Goal: Task Accomplishment & Management: Complete application form

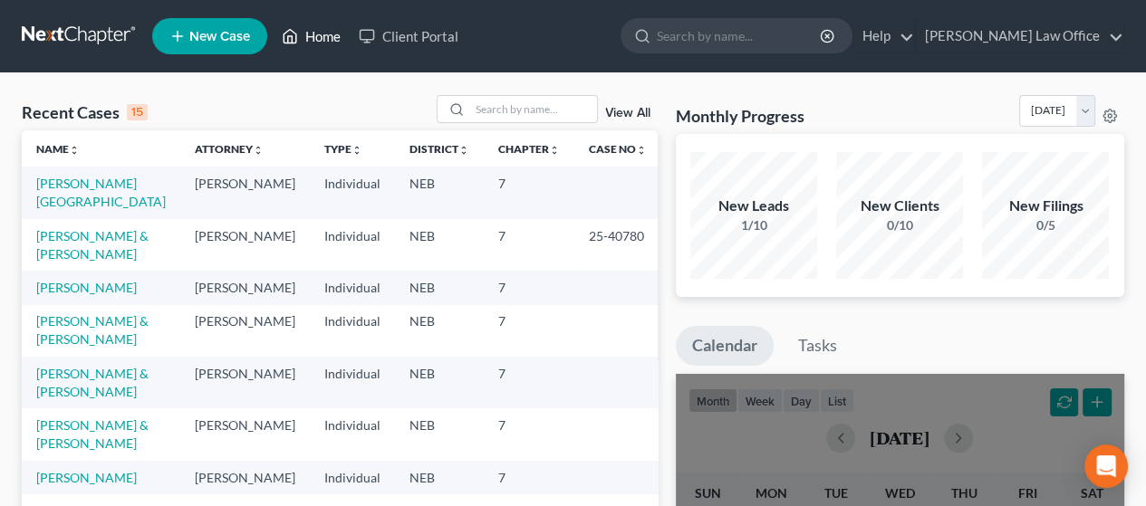
click at [330, 34] on link "Home" at bounding box center [311, 36] width 77 height 33
click at [1112, 38] on link "[PERSON_NAME] Law Office" at bounding box center [1019, 36] width 207 height 33
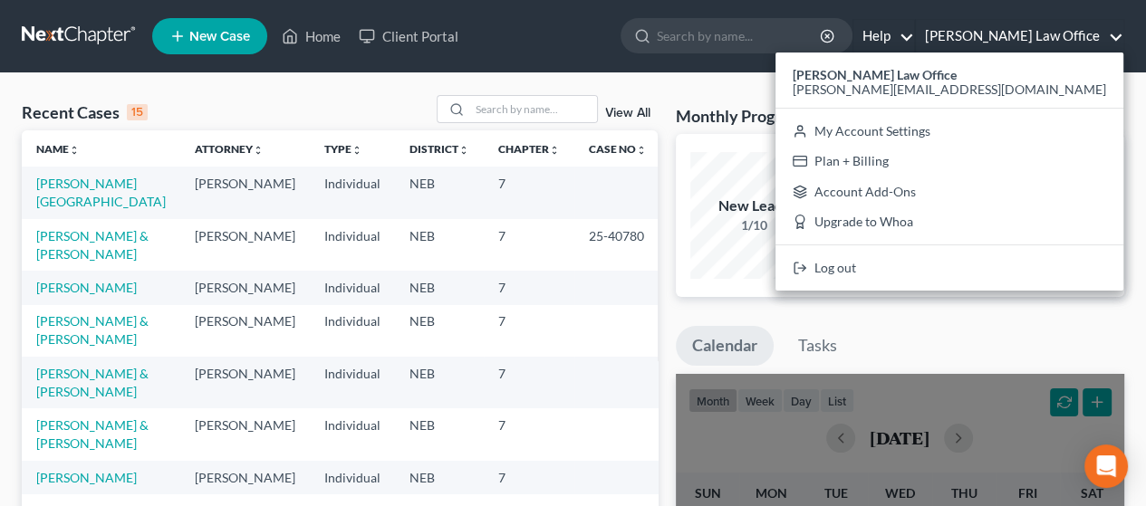
click at [914, 32] on link "Help" at bounding box center [883, 36] width 61 height 33
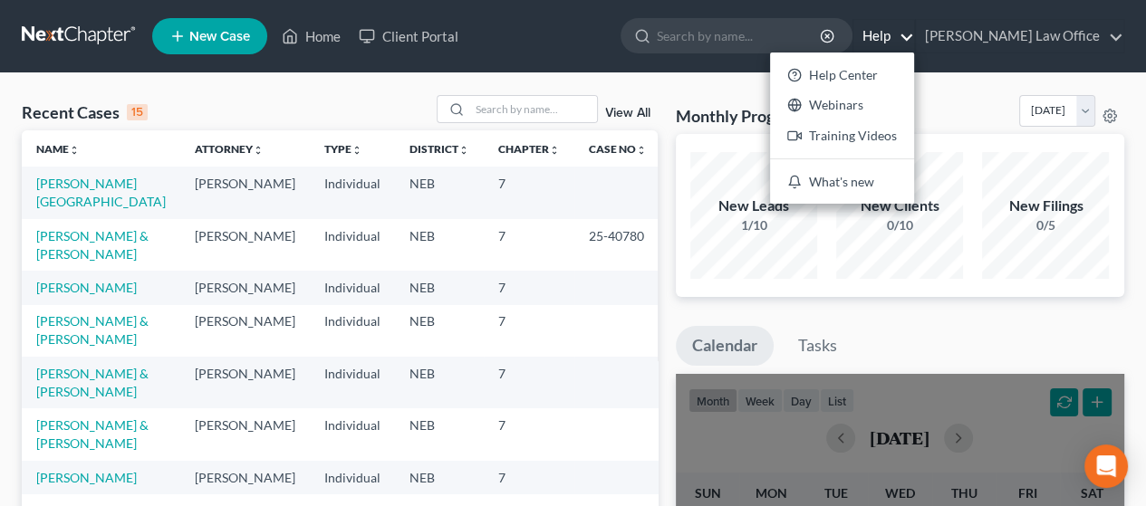
click at [621, 41] on ul "New Case Home Client Portal - No Result - See all results Or Press Enter... Hel…" at bounding box center [638, 36] width 972 height 47
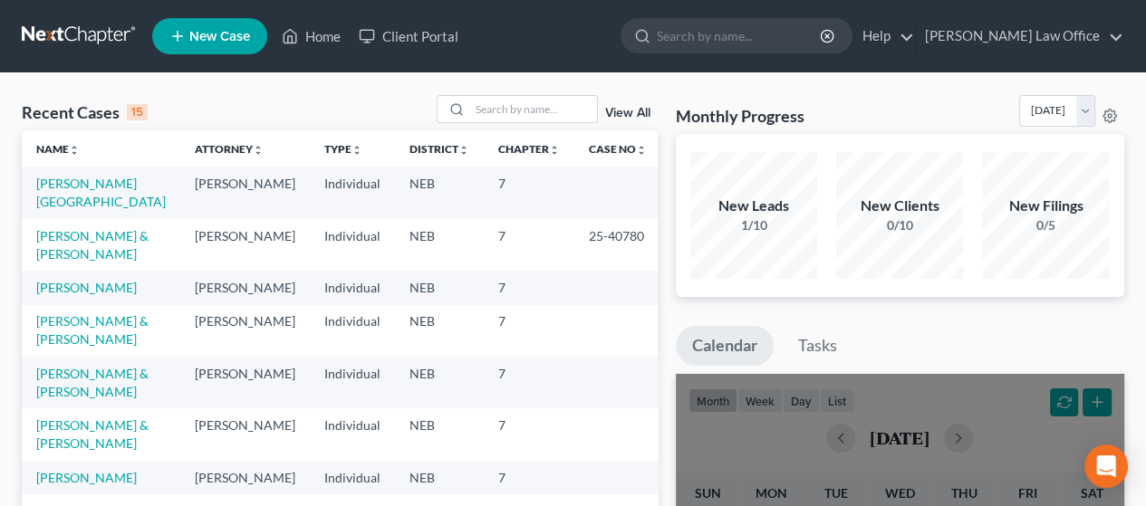
click at [217, 35] on span "New Case" at bounding box center [219, 37] width 61 height 14
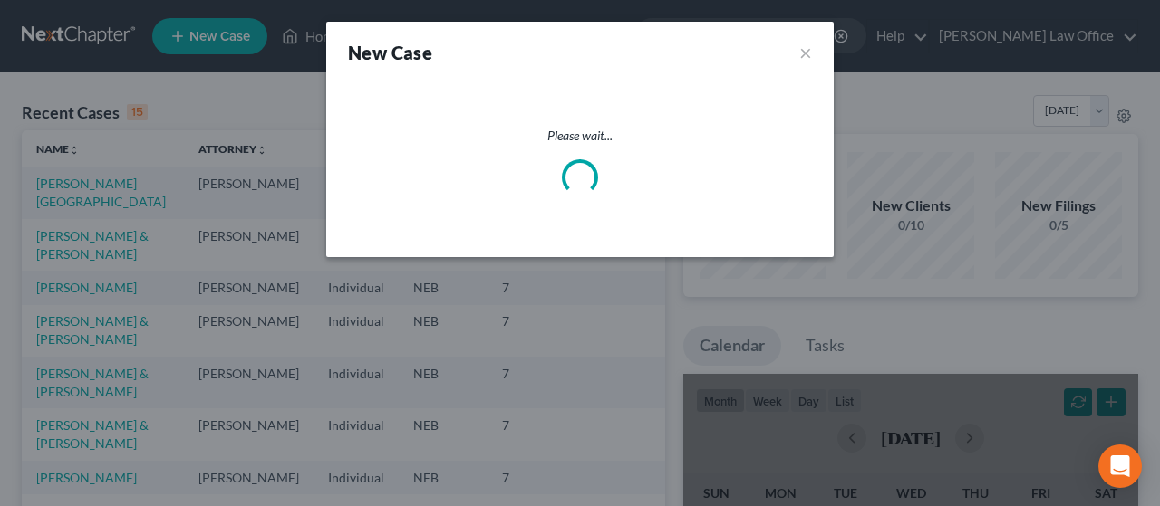
select select "48"
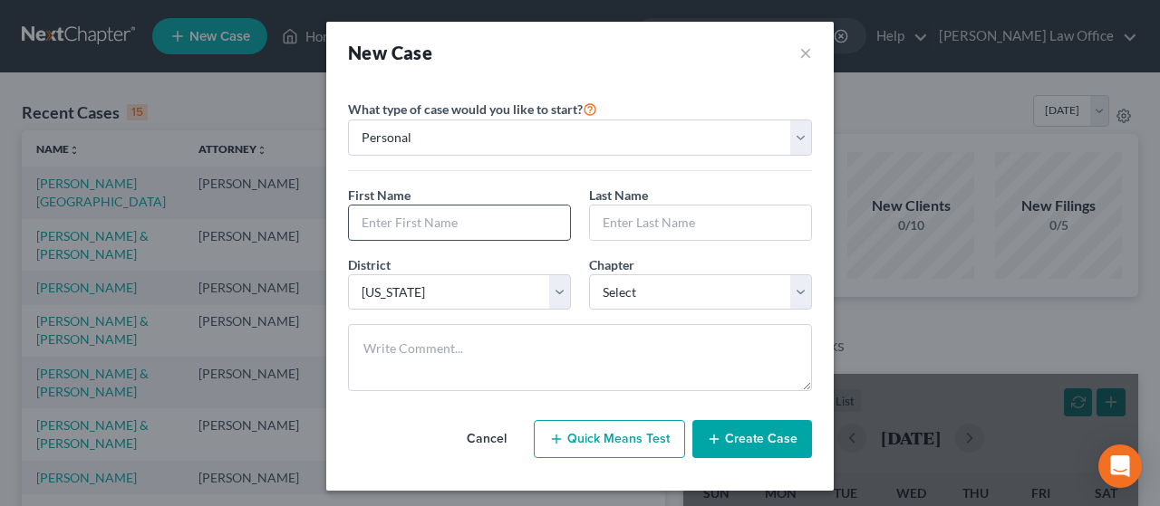
click at [409, 220] on input "text" at bounding box center [459, 223] width 221 height 34
type input "[PERSON_NAME] & [PERSON_NAME]"
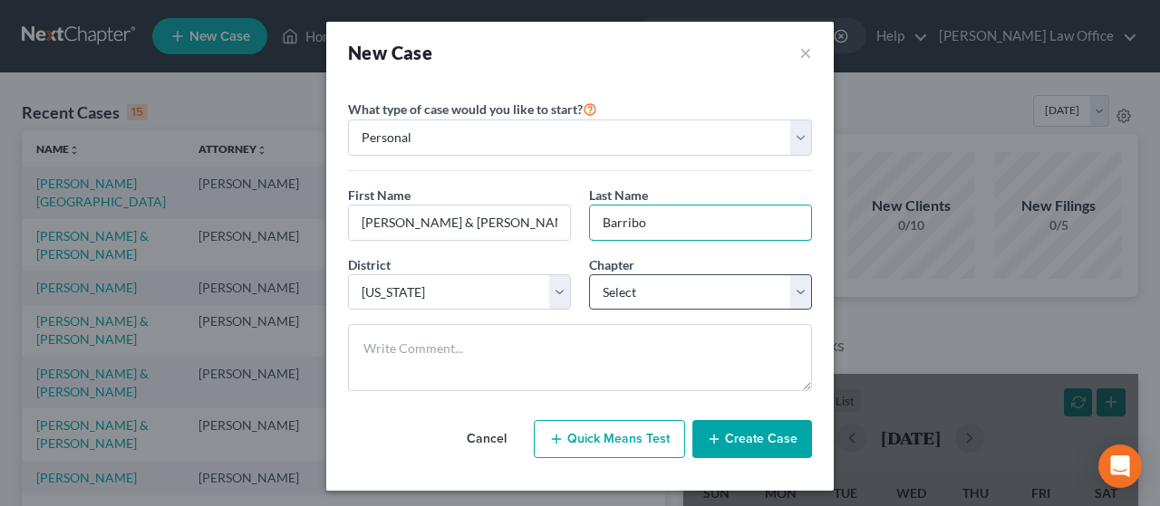
type input "Barribo"
click at [795, 292] on select "Select 7 11 12 13" at bounding box center [700, 292] width 223 height 36
select select "0"
click at [589, 274] on select "Select 7 11 12 13" at bounding box center [700, 292] width 223 height 36
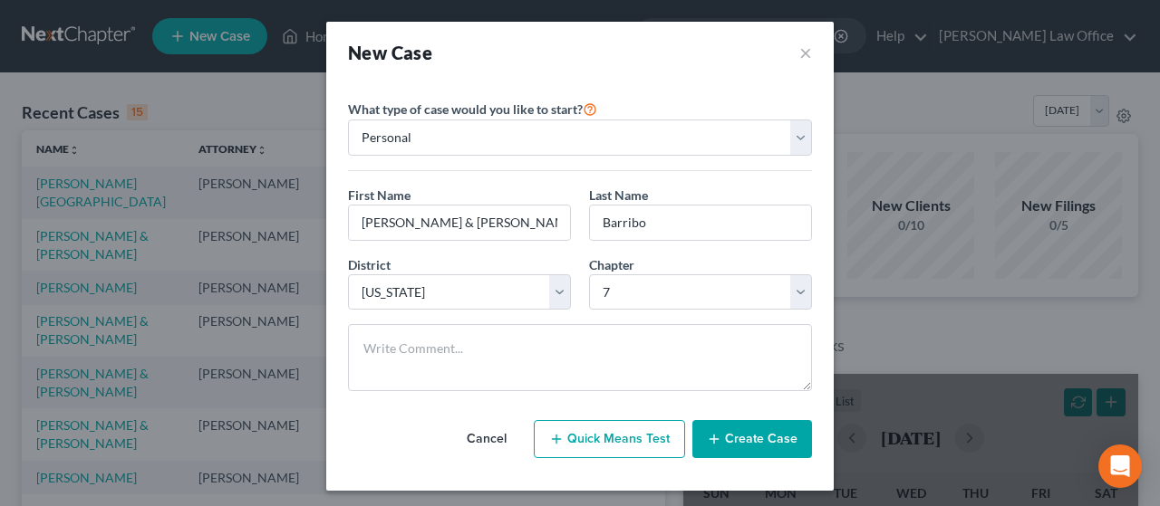
click at [591, 432] on button "Quick Means Test" at bounding box center [609, 439] width 151 height 38
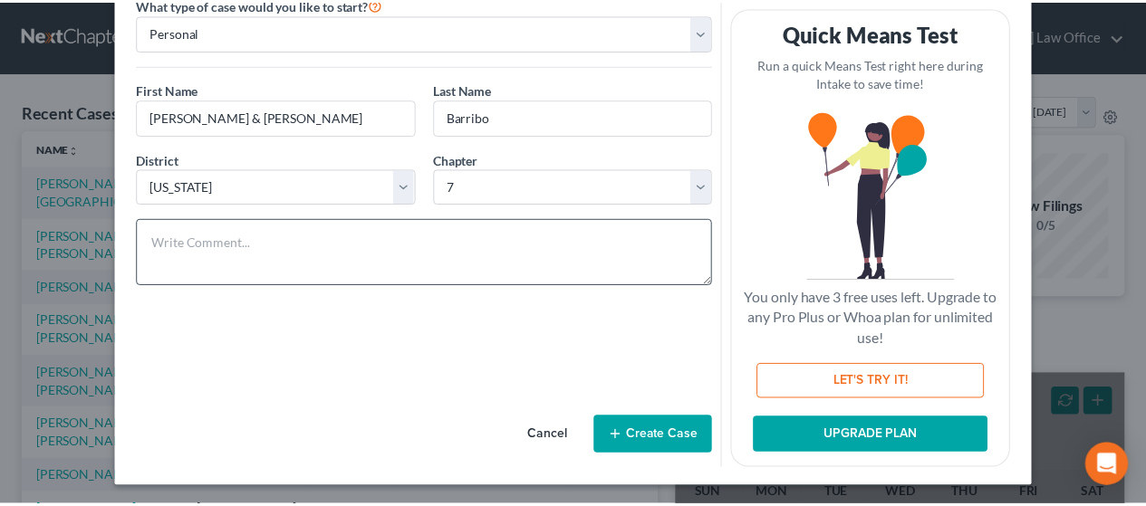
scroll to position [107, 0]
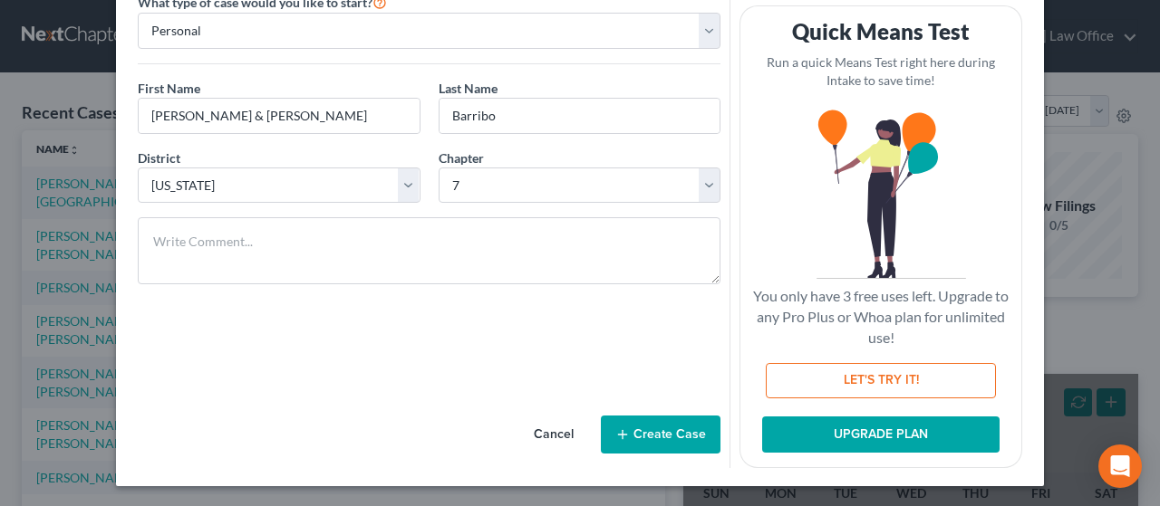
click at [660, 430] on button "Create Case" at bounding box center [661, 435] width 120 height 38
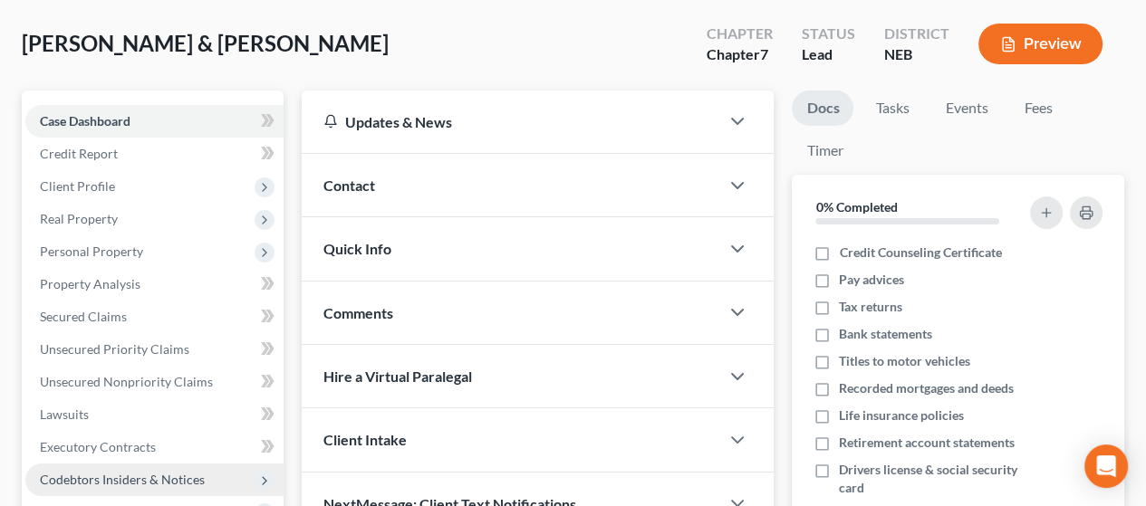
scroll to position [362, 0]
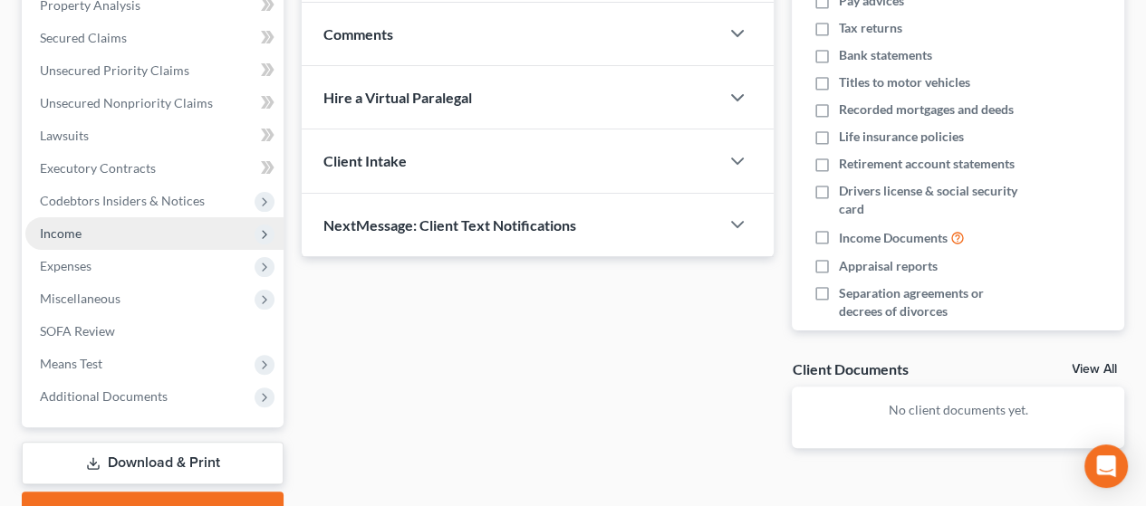
click at [140, 233] on span "Income" at bounding box center [154, 233] width 258 height 33
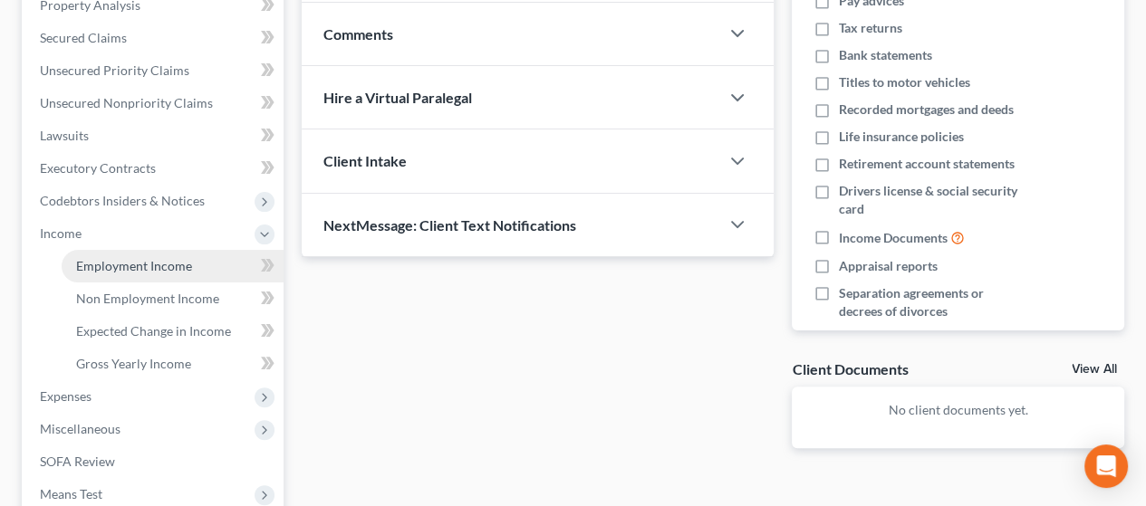
click at [149, 260] on span "Employment Income" at bounding box center [134, 265] width 116 height 15
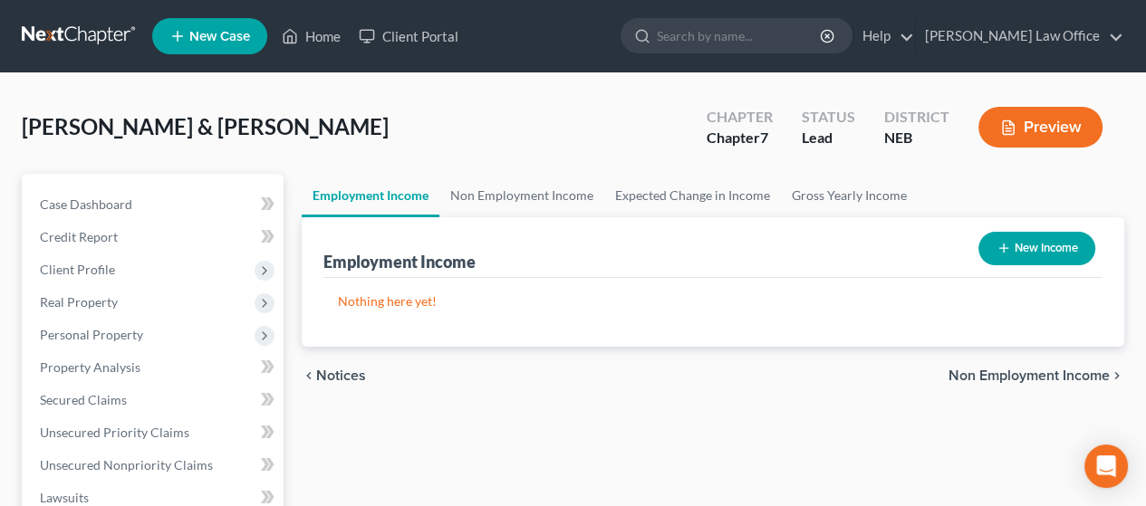
click at [1042, 240] on button "New Income" at bounding box center [1036, 249] width 117 height 34
select select "0"
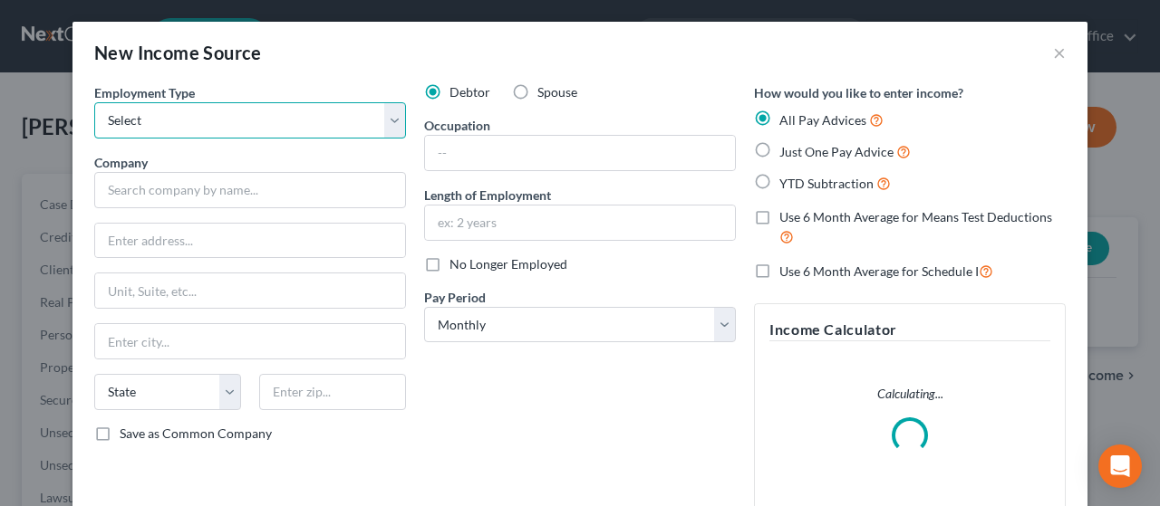
click at [383, 120] on select "Select Full or [DEMOGRAPHIC_DATA] Employment Self Employment" at bounding box center [250, 120] width 312 height 36
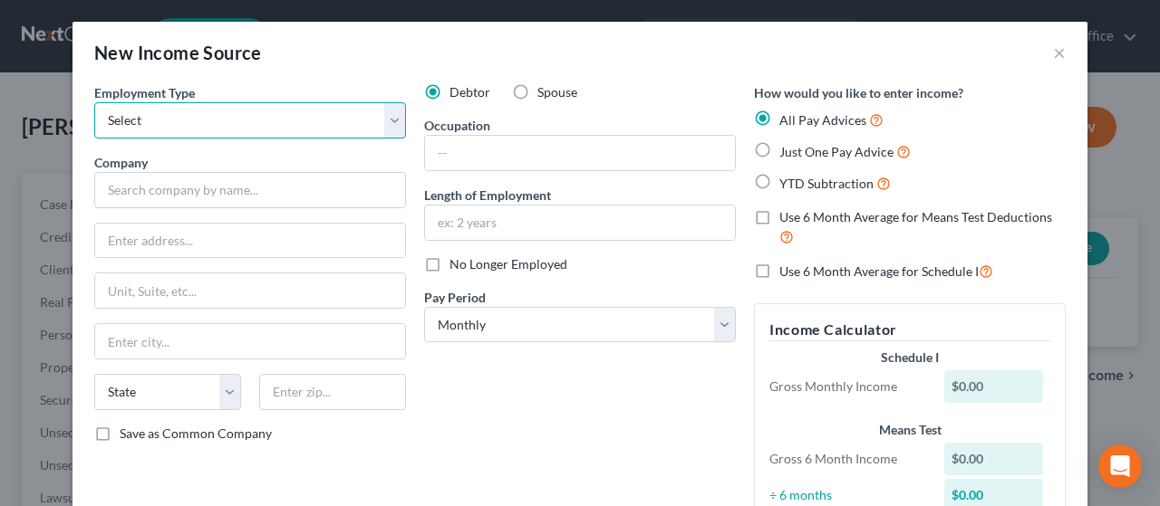
select select "0"
click at [94, 102] on select "Select Full or [DEMOGRAPHIC_DATA] Employment Self Employment" at bounding box center [250, 120] width 312 height 36
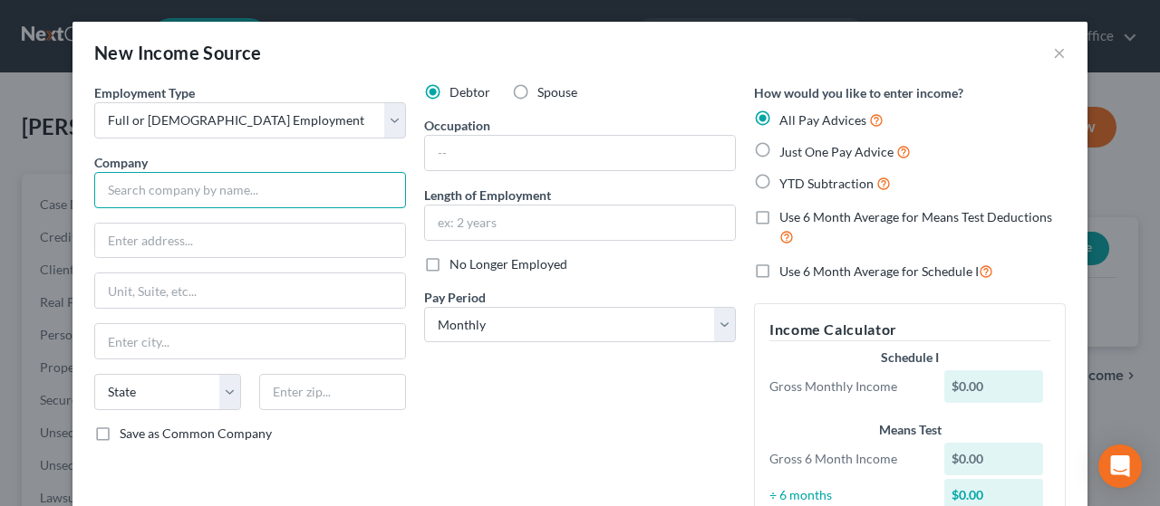
click at [169, 186] on input "text" at bounding box center [250, 190] width 312 height 36
type input "[PERSON_NAME] Built, Inc."
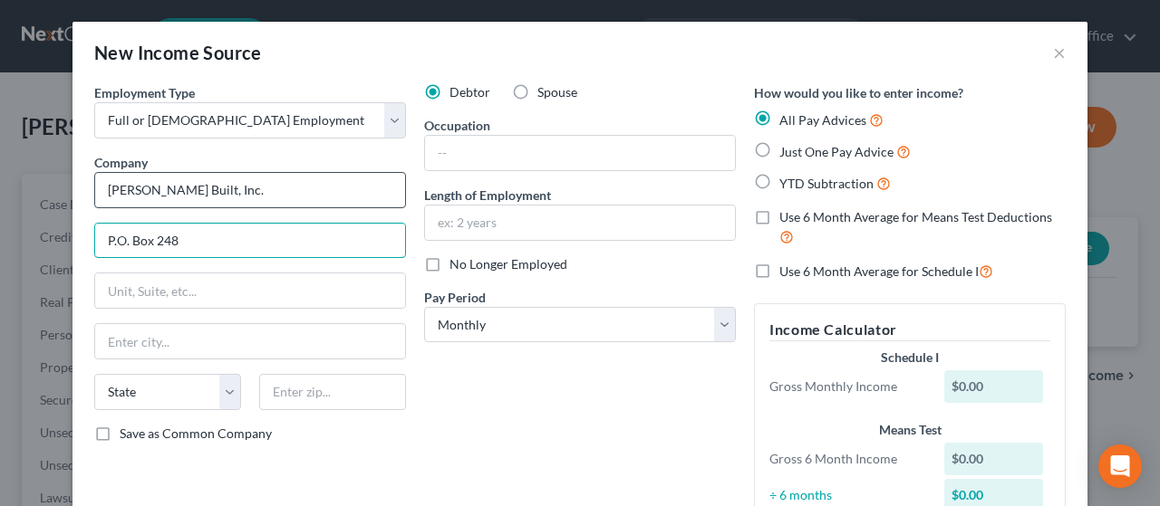
type input "P.O. Box 248"
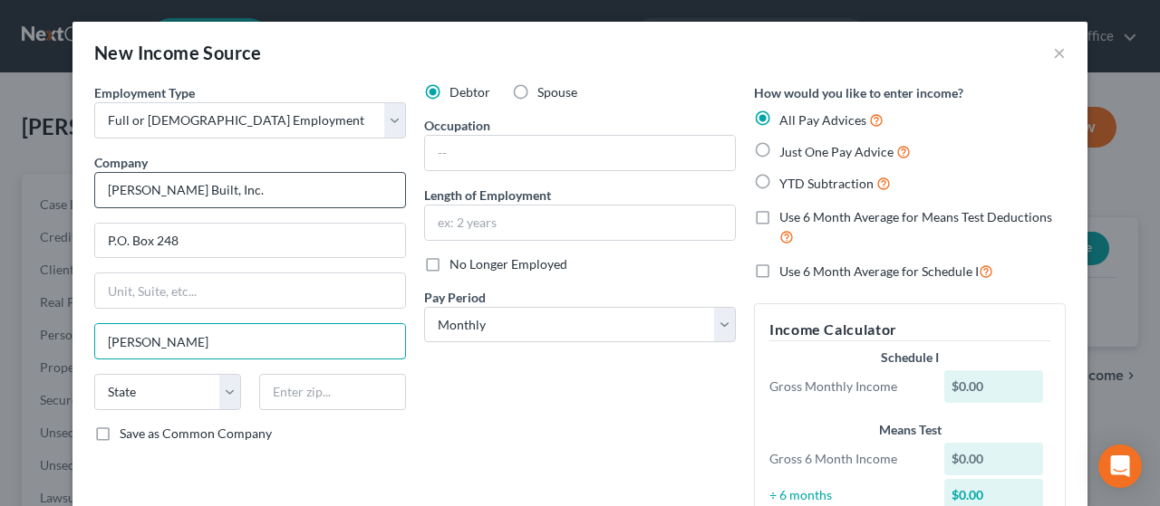
type input "[PERSON_NAME]"
select select "52"
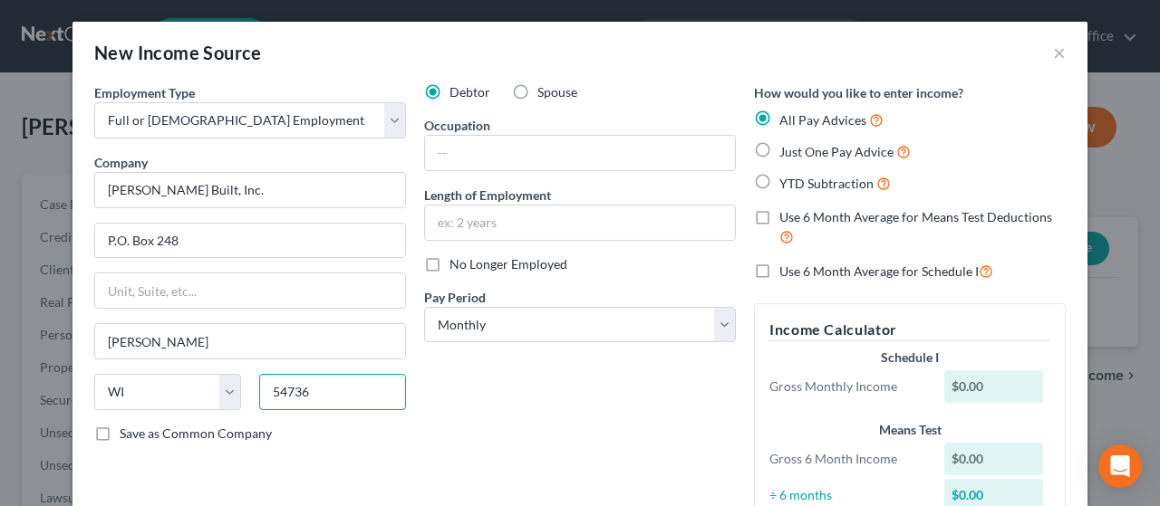
type input "54736"
click at [779, 147] on label "Just One Pay Advice" at bounding box center [844, 151] width 131 height 21
click at [786, 147] on input "Just One Pay Advice" at bounding box center [792, 147] width 12 height 12
radio input "true"
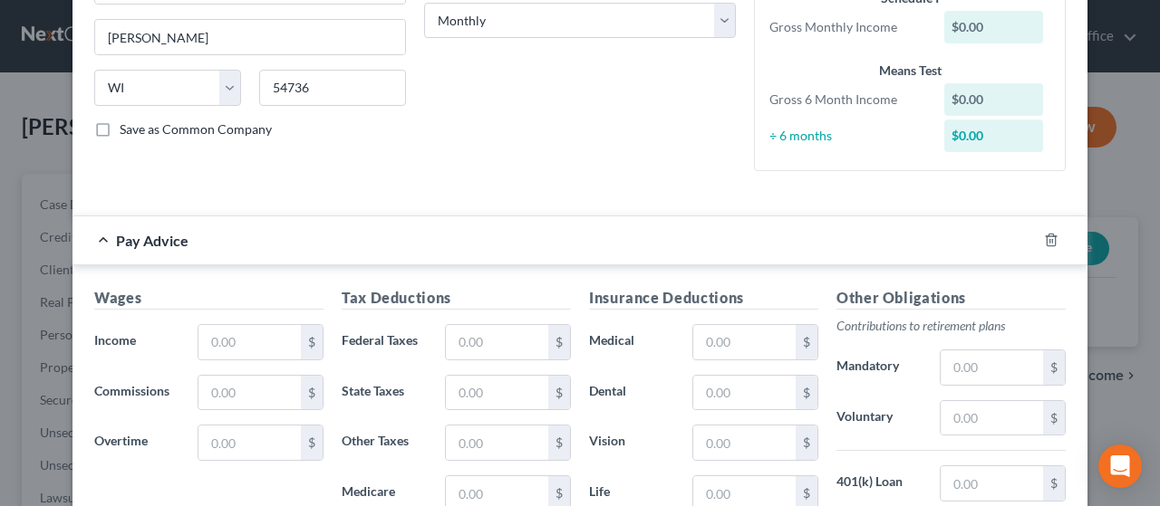
scroll to position [362, 0]
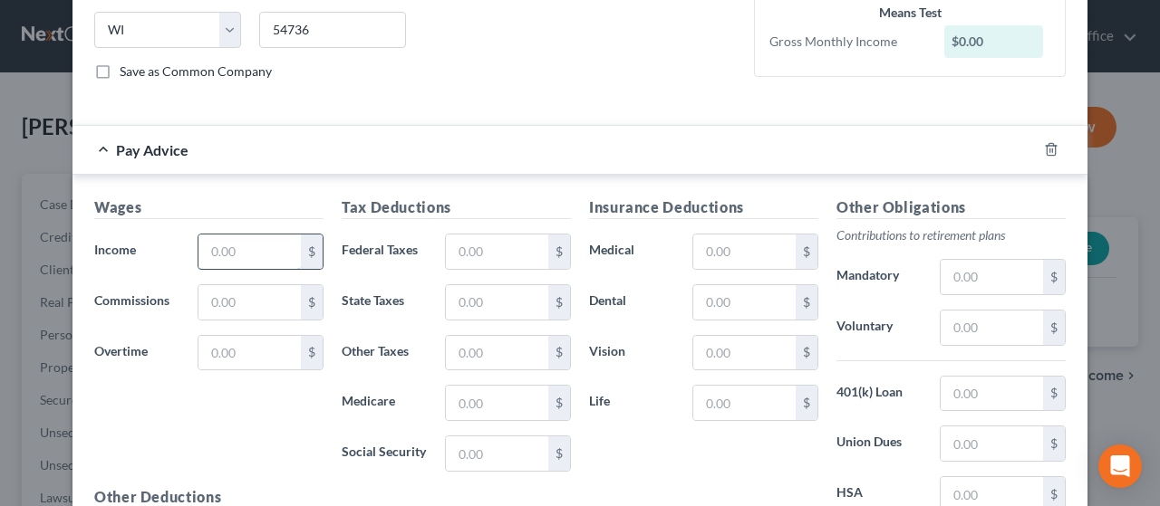
click at [239, 252] on input "text" at bounding box center [249, 252] width 102 height 34
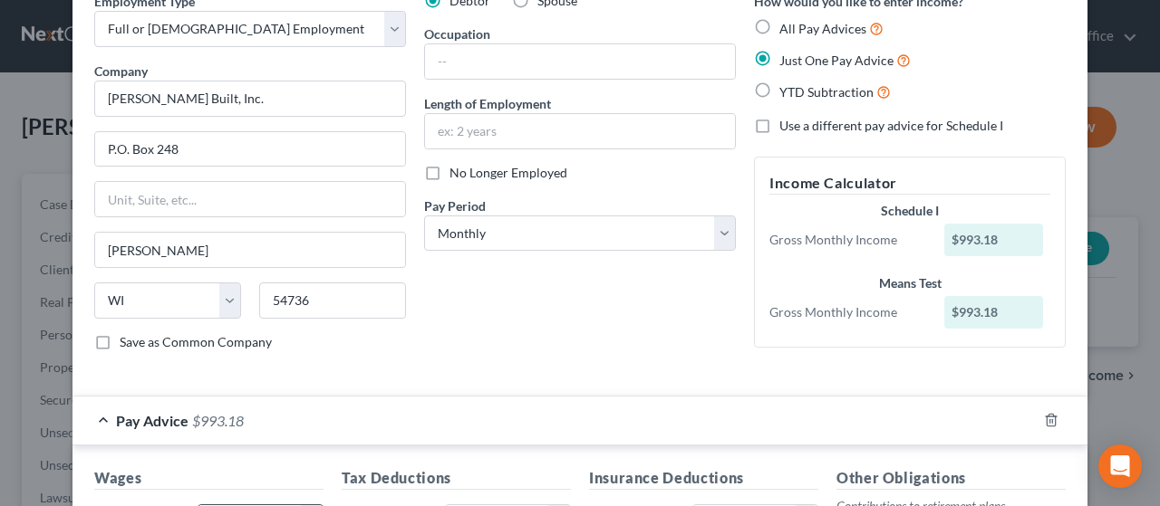
scroll to position [91, 0]
type input "993.18"
click at [717, 233] on select "Select Monthly Twice Monthly Every Other Week Weekly" at bounding box center [580, 235] width 312 height 36
select select "3"
click at [424, 217] on select "Select Monthly Twice Monthly Every Other Week Weekly" at bounding box center [580, 235] width 312 height 36
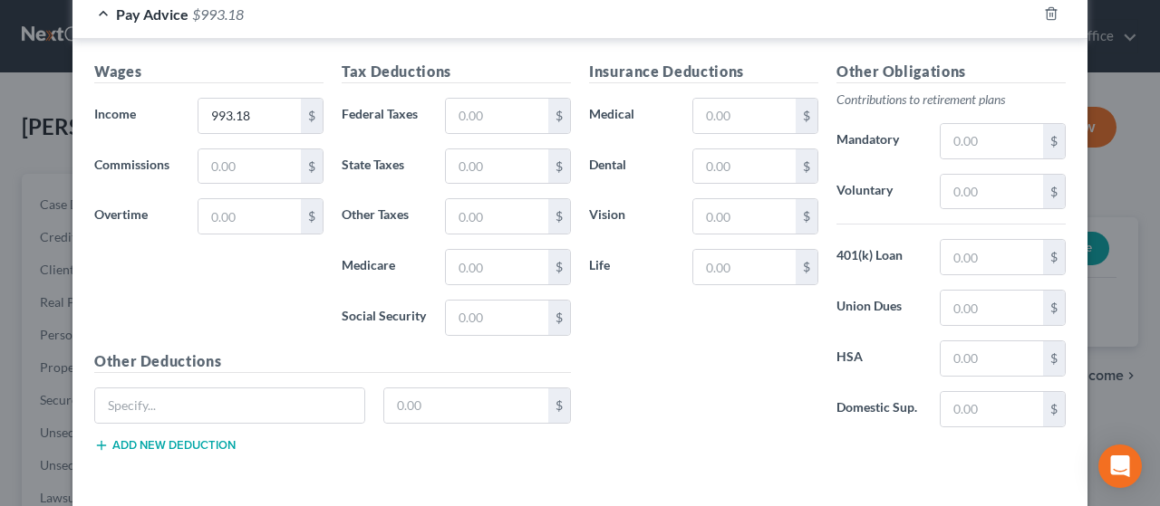
scroll to position [638, 0]
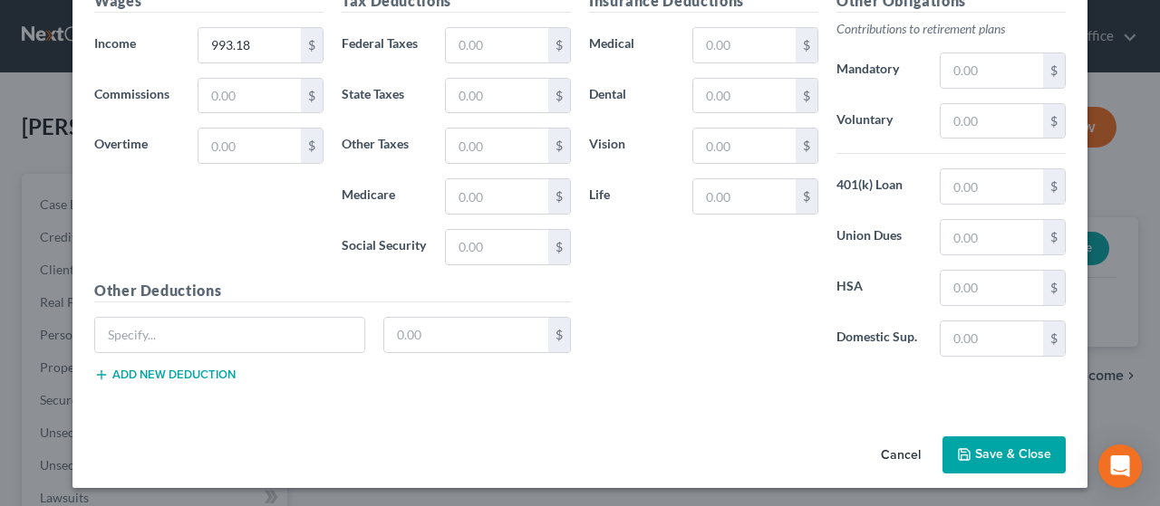
click at [982, 446] on button "Save & Close" at bounding box center [1003, 456] width 123 height 38
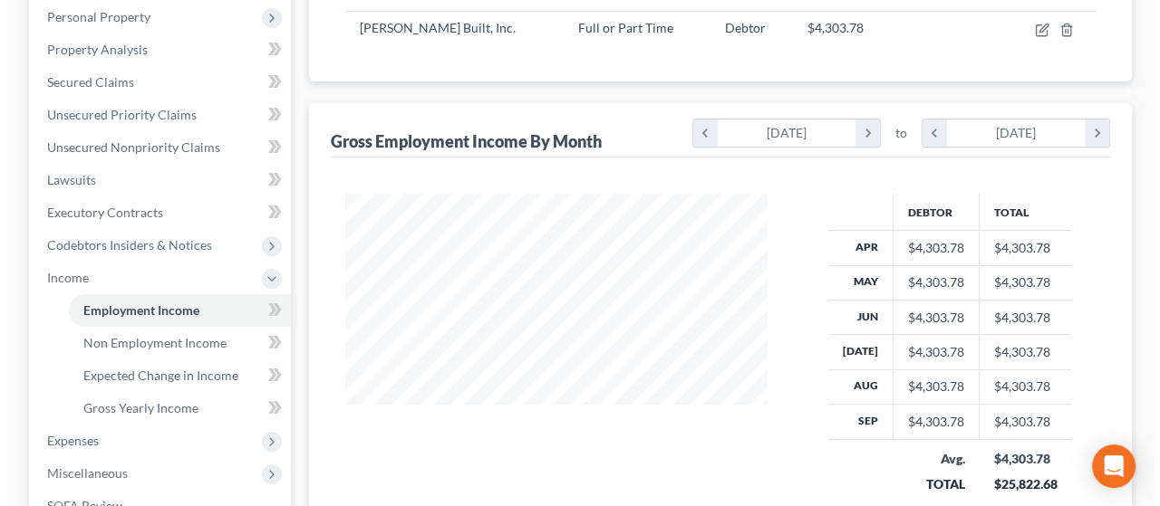
scroll to position [91, 0]
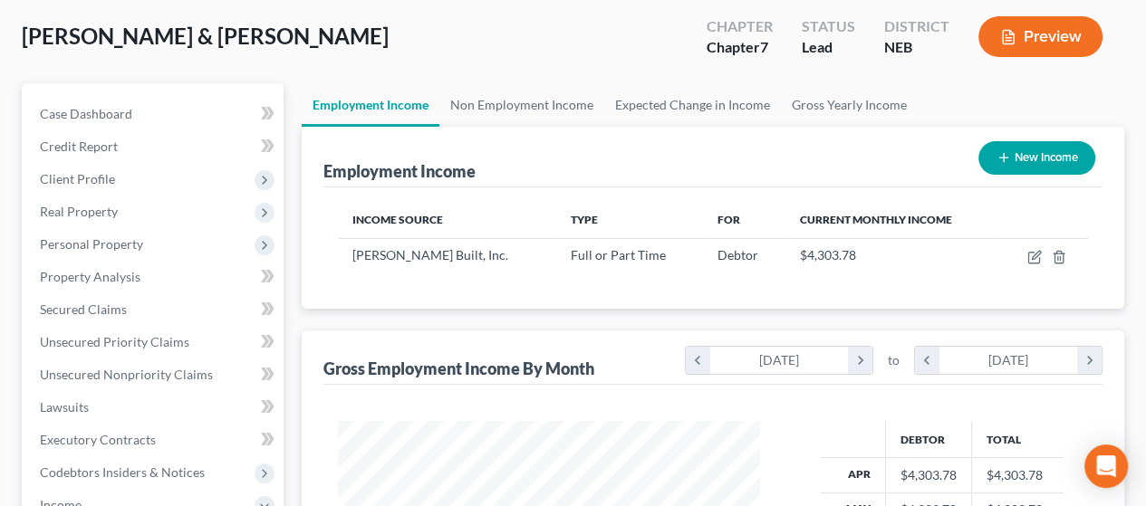
click at [1046, 149] on div "New Income" at bounding box center [1036, 158] width 131 height 48
click at [1043, 159] on button "New Income" at bounding box center [1036, 158] width 117 height 34
select select "0"
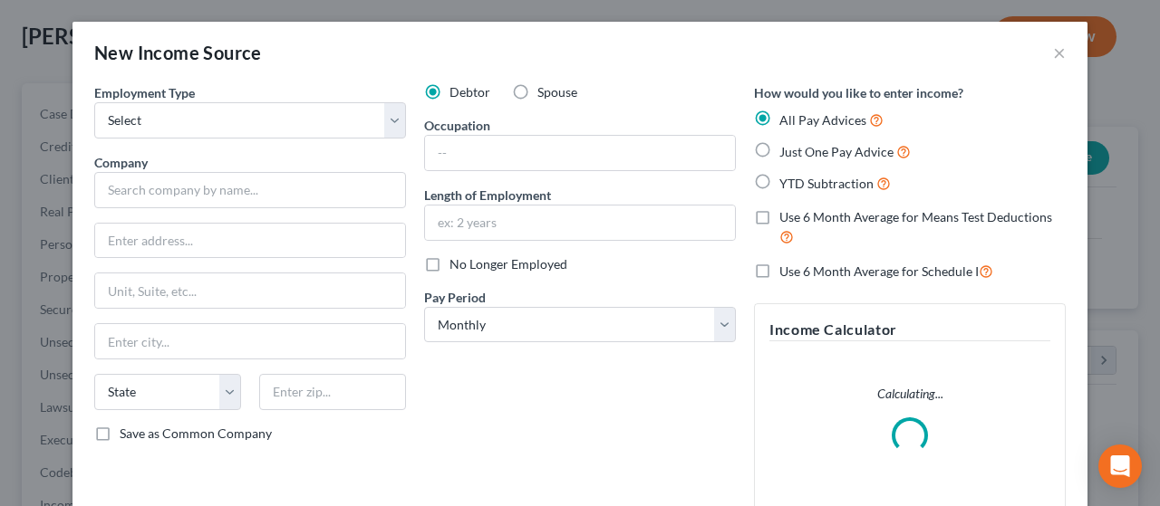
scroll to position [322, 464]
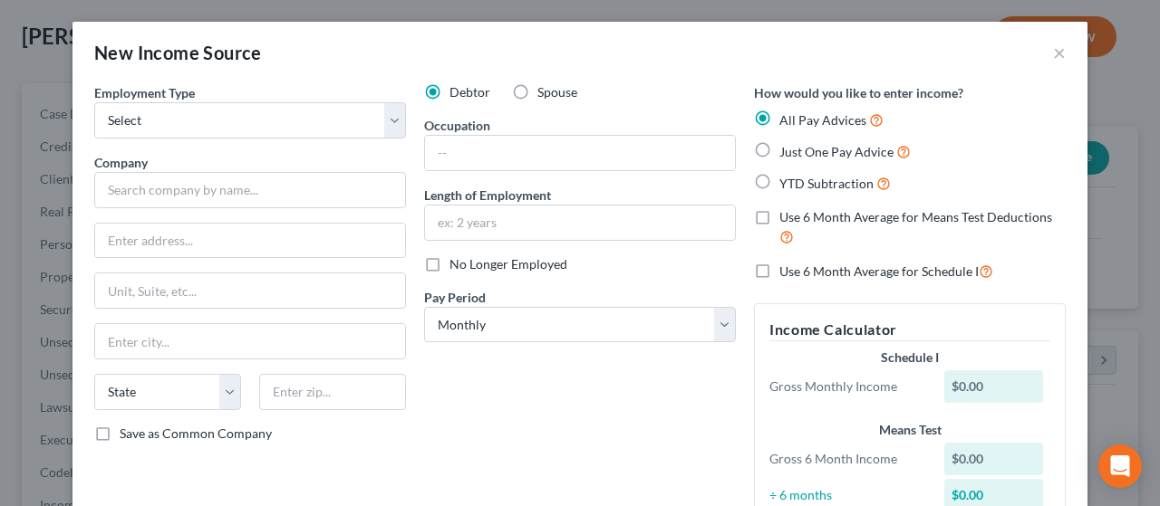
click at [537, 86] on label "Spouse" at bounding box center [557, 92] width 40 height 18
click at [544, 86] on input "Spouse" at bounding box center [550, 89] width 12 height 12
radio input "true"
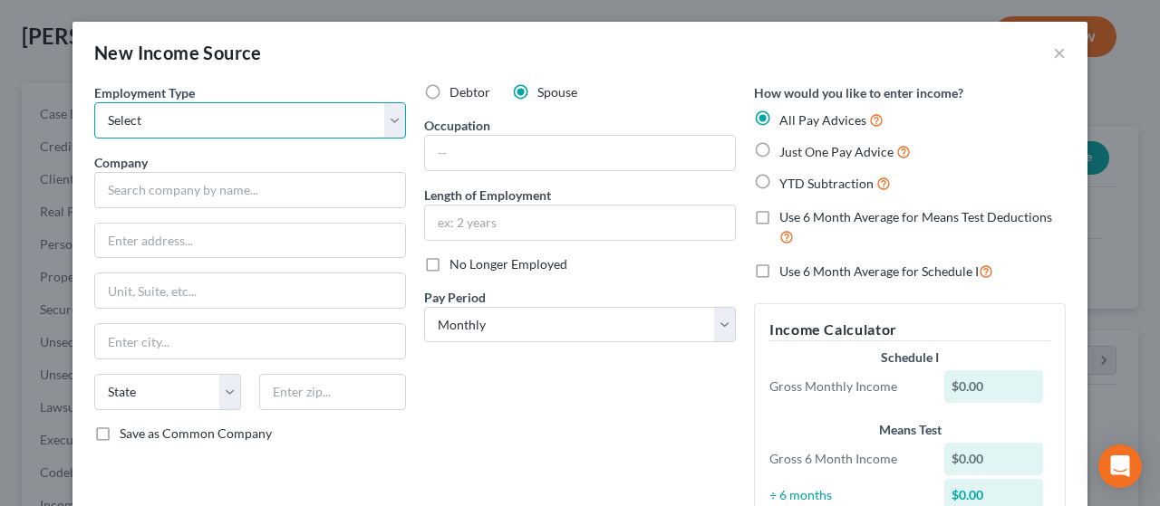
click at [388, 118] on select "Select Full or [DEMOGRAPHIC_DATA] Employment Self Employment" at bounding box center [250, 120] width 312 height 36
select select "0"
click at [94, 102] on select "Select Full or [DEMOGRAPHIC_DATA] Employment Self Employment" at bounding box center [250, 120] width 312 height 36
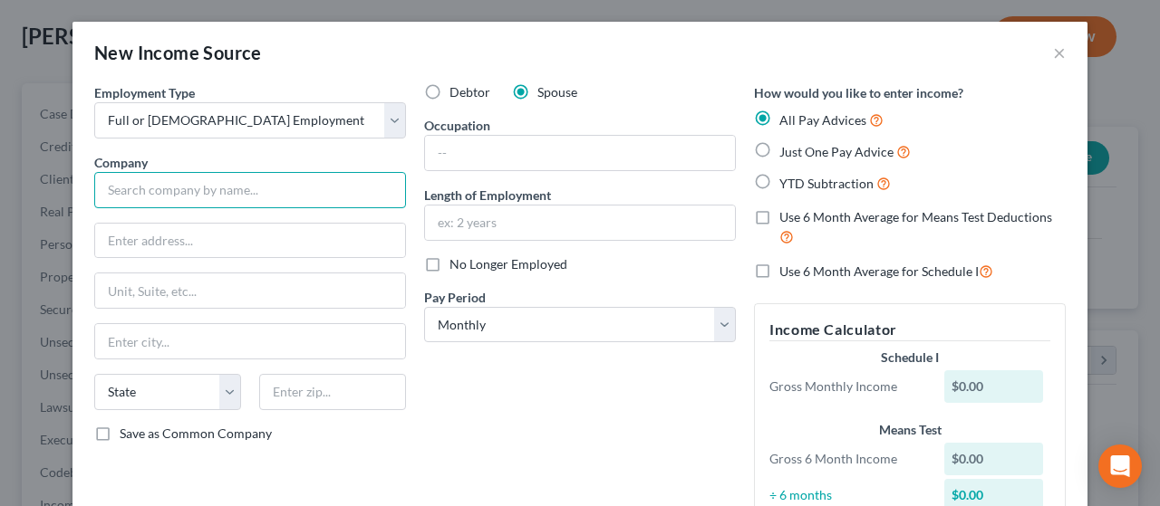
drag, startPoint x: 229, startPoint y: 186, endPoint x: 255, endPoint y: 176, distance: 27.3
click at [232, 184] on input "text" at bounding box center [250, 190] width 312 height 36
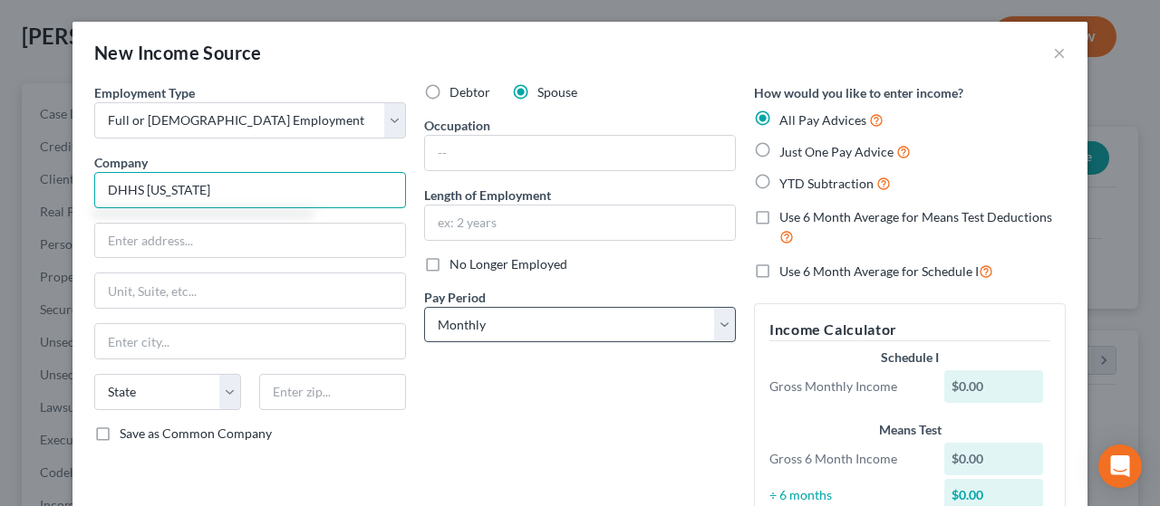
type input "DHHS [US_STATE]"
click at [724, 322] on select "Select Monthly Twice Monthly Every Other Week Weekly" at bounding box center [580, 325] width 312 height 36
select select "1"
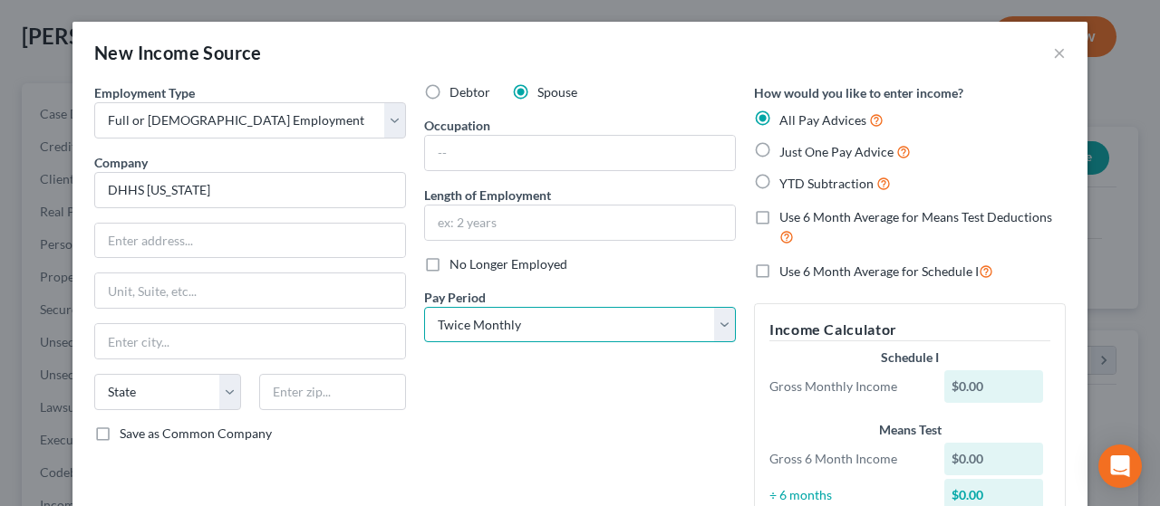
click at [424, 307] on select "Select Monthly Twice Monthly Every Other Week Weekly" at bounding box center [580, 325] width 312 height 36
click at [779, 151] on label "Just One Pay Advice" at bounding box center [844, 151] width 131 height 21
click at [786, 151] on input "Just One Pay Advice" at bounding box center [792, 147] width 12 height 12
radio input "true"
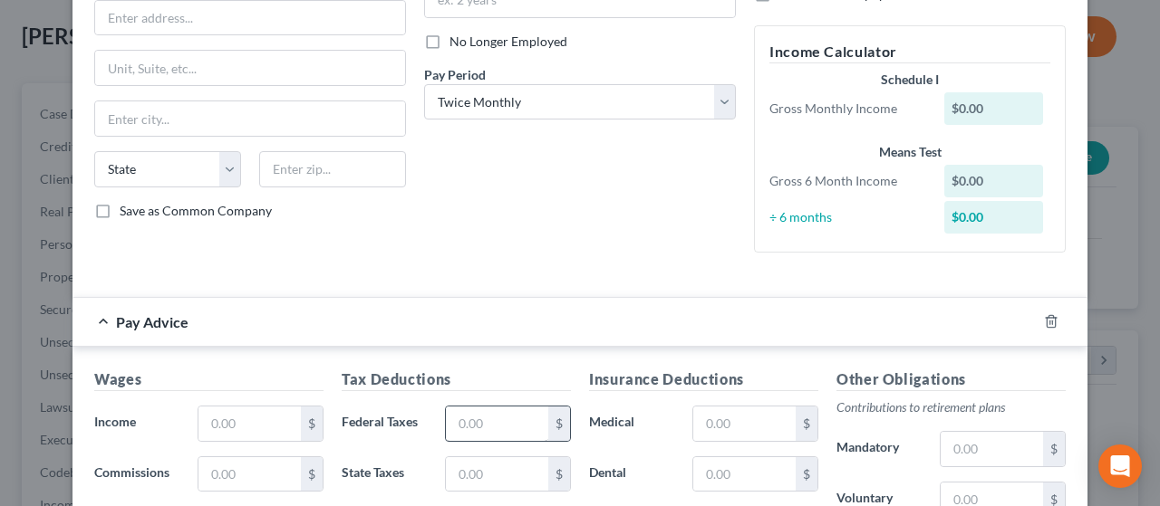
scroll to position [272, 0]
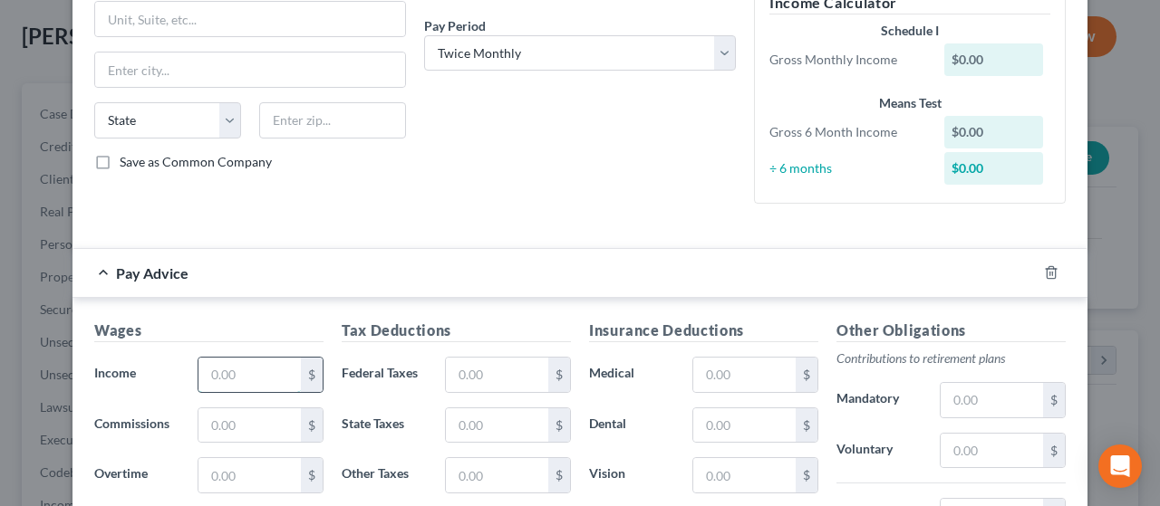
click at [245, 370] on input "text" at bounding box center [249, 375] width 102 height 34
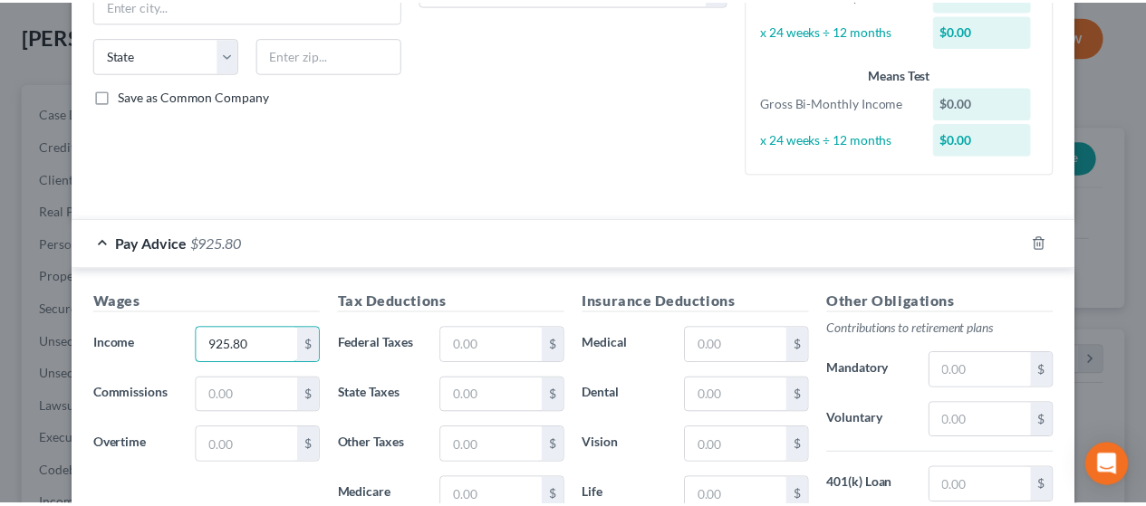
scroll to position [634, 0]
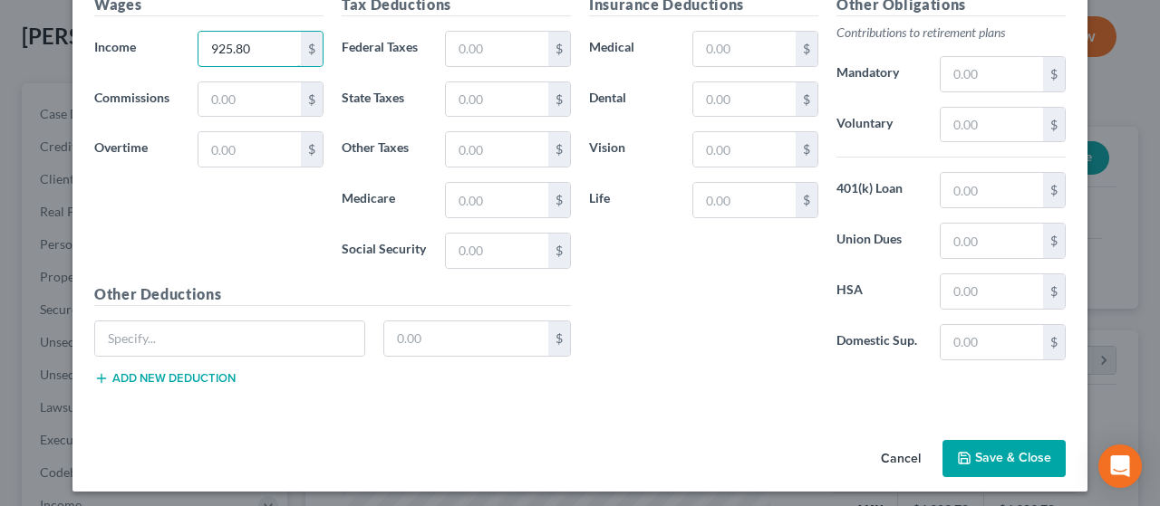
type input "925.80"
click at [987, 444] on button "Save & Close" at bounding box center [1003, 459] width 123 height 38
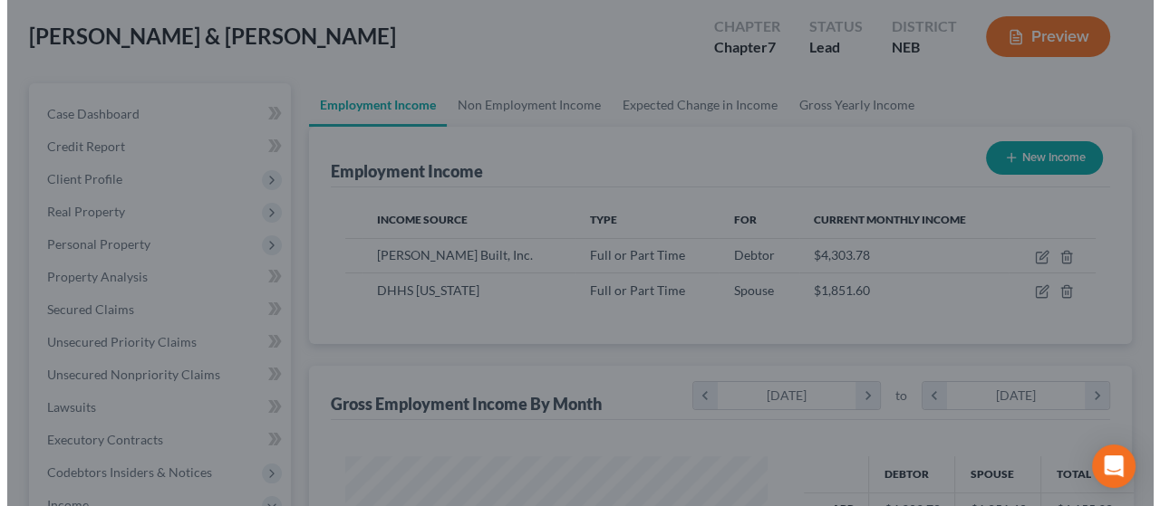
scroll to position [905565, 905429]
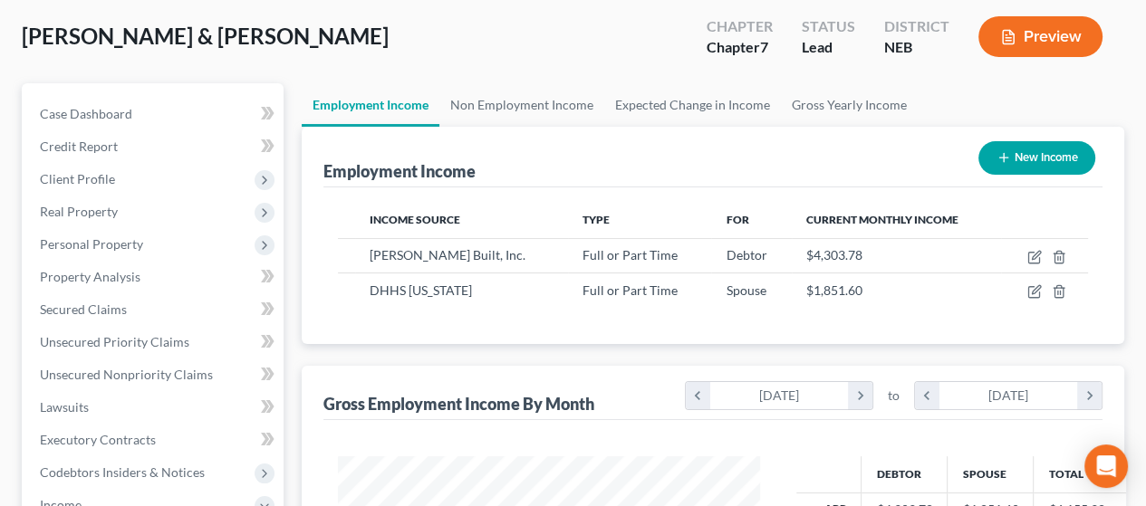
click at [1050, 149] on button "New Income" at bounding box center [1036, 158] width 117 height 34
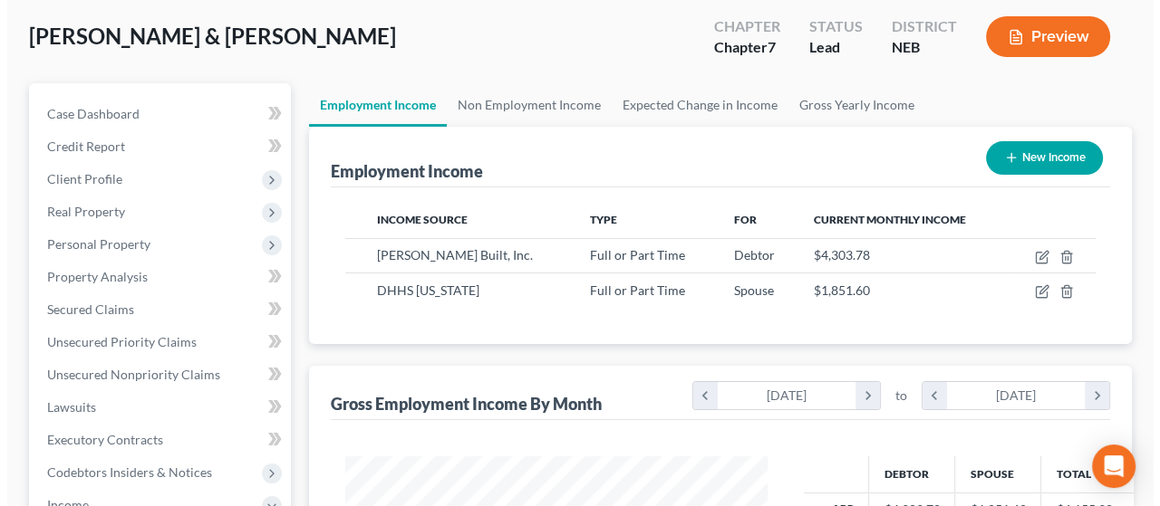
scroll to position [322, 464]
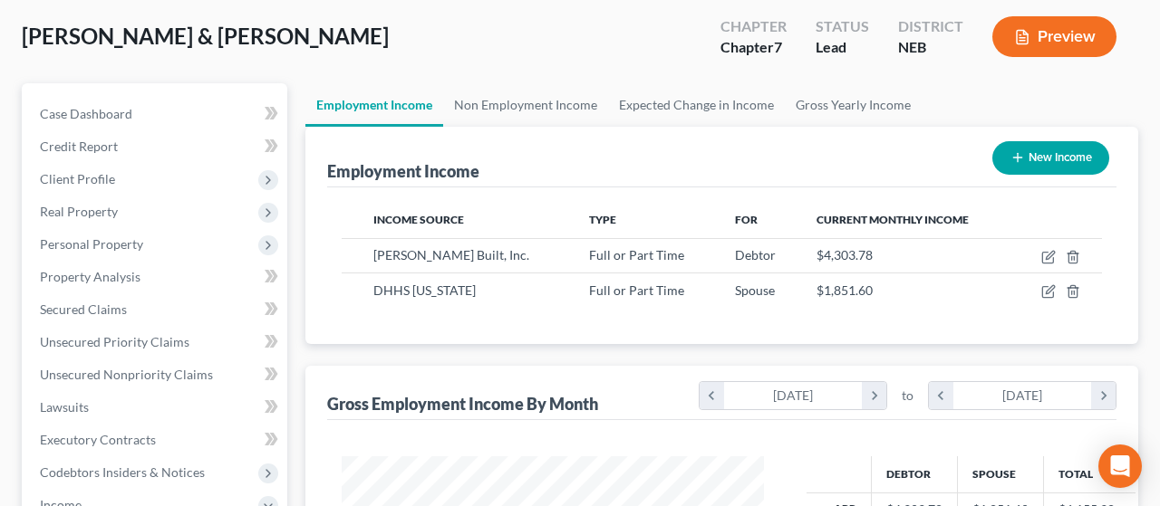
select select "0"
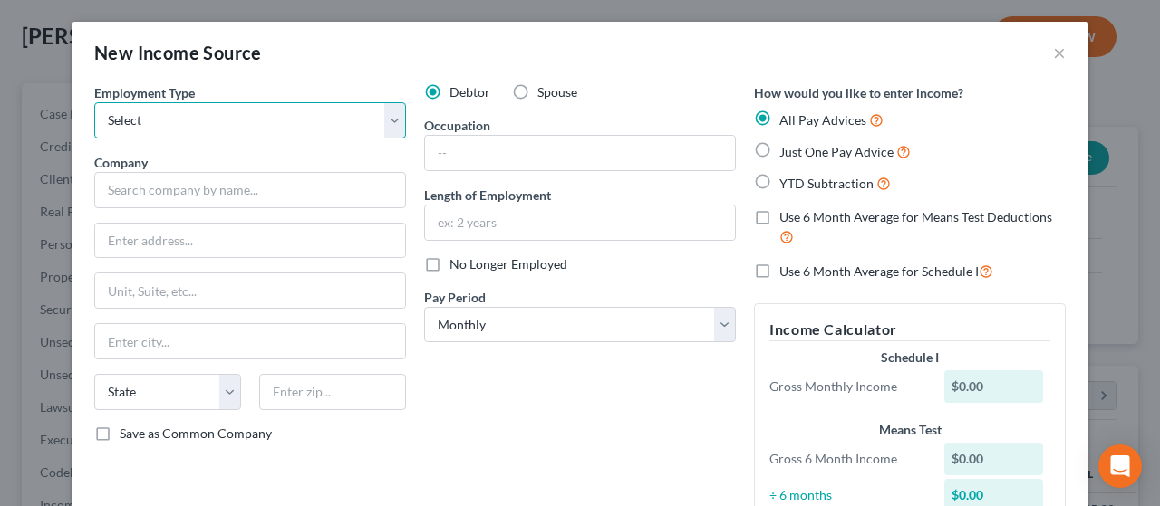
click at [385, 121] on select "Select Full or [DEMOGRAPHIC_DATA] Employment Self Employment" at bounding box center [250, 120] width 312 height 36
select select "0"
click at [94, 102] on select "Select Full or [DEMOGRAPHIC_DATA] Employment Self Employment" at bounding box center [250, 120] width 312 height 36
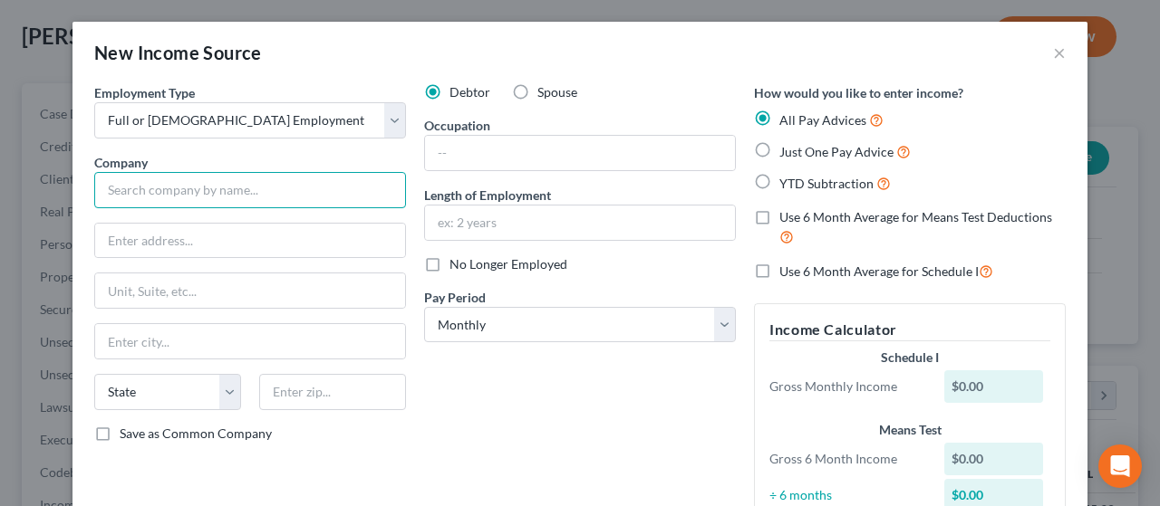
click at [214, 195] on input "text" at bounding box center [250, 190] width 312 height 36
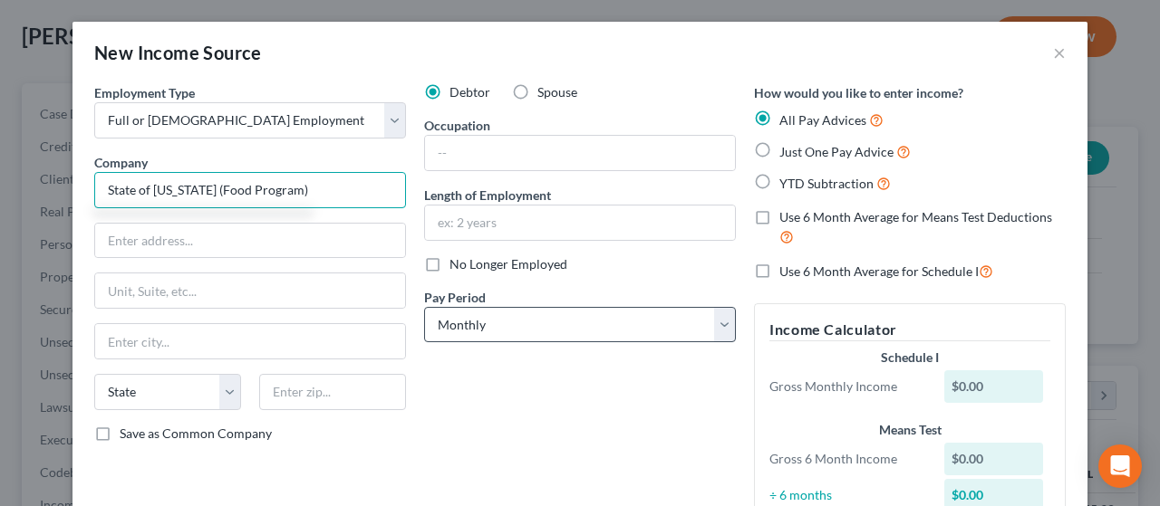
type input "State of [US_STATE] (Food Program)"
click at [597, 307] on select "Select Monthly Twice Monthly Every Other Week Weekly" at bounding box center [580, 325] width 312 height 36
click at [424, 307] on select "Select Monthly Twice Monthly Every Other Week Weekly" at bounding box center [580, 325] width 312 height 36
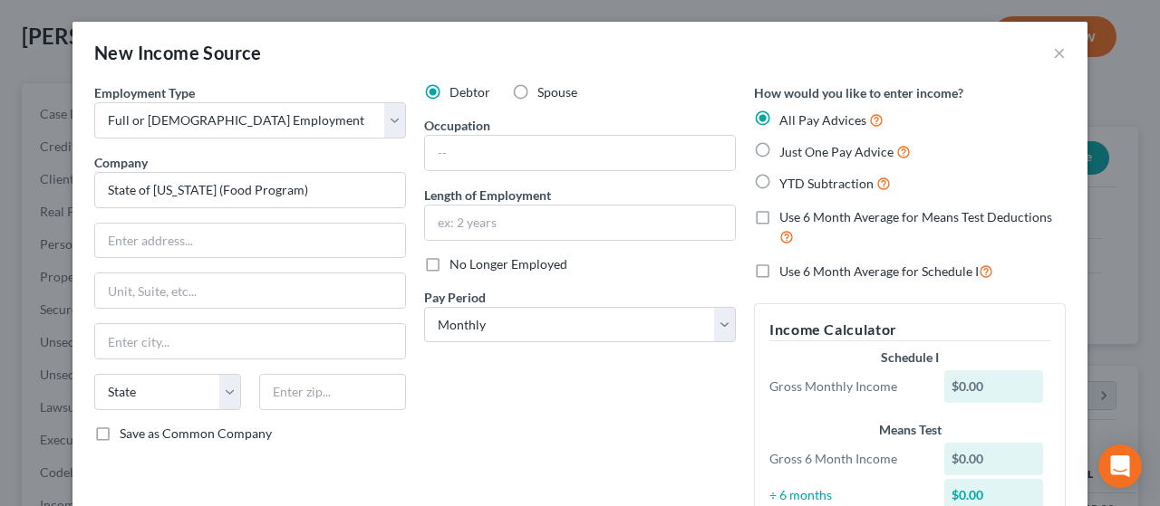
click at [779, 151] on label "Just One Pay Advice" at bounding box center [844, 151] width 131 height 21
click at [786, 151] on input "Just One Pay Advice" at bounding box center [792, 147] width 12 height 12
radio input "true"
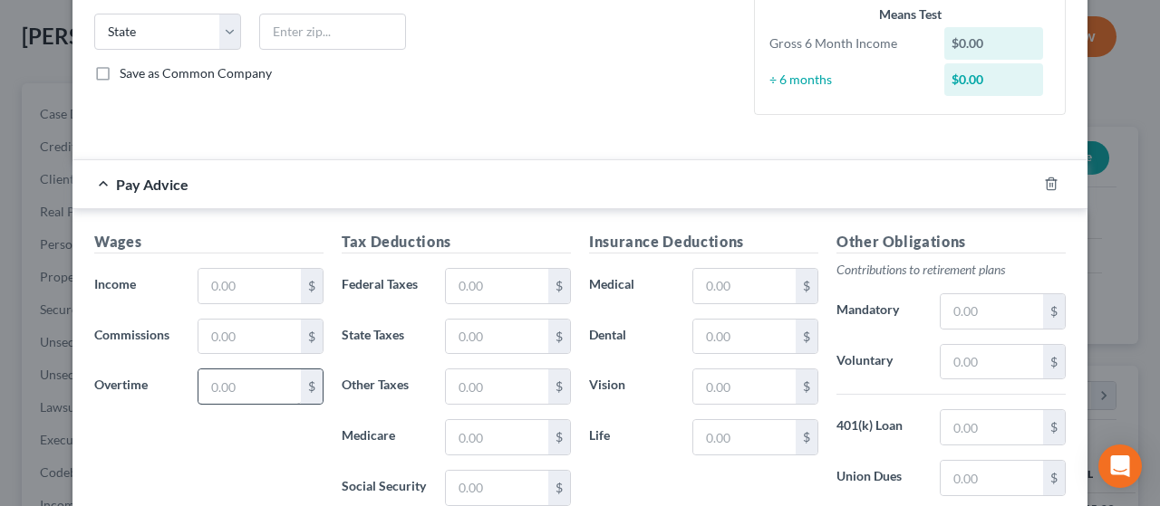
scroll to position [362, 0]
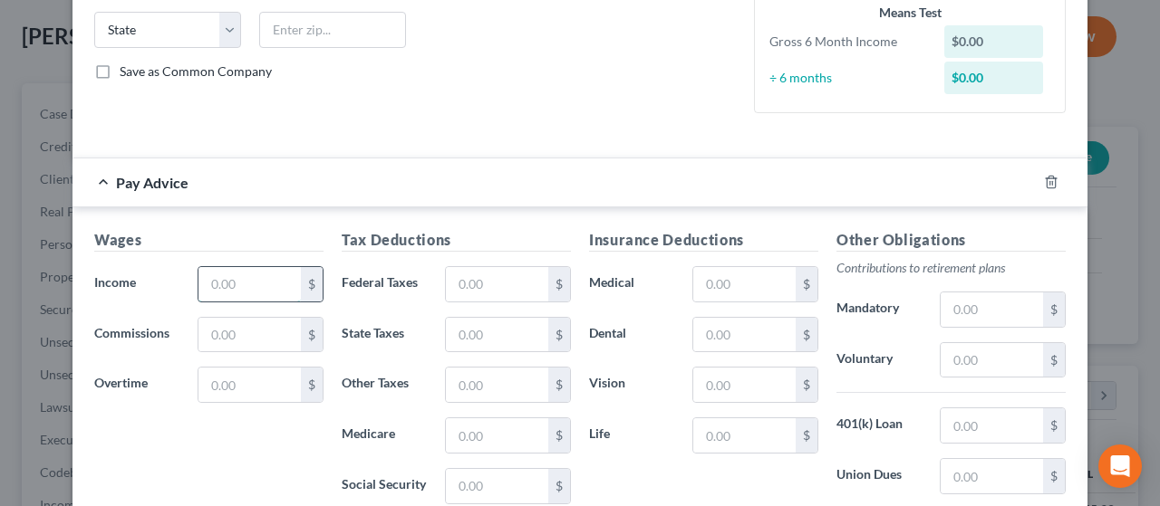
click at [241, 284] on input "text" at bounding box center [249, 284] width 102 height 34
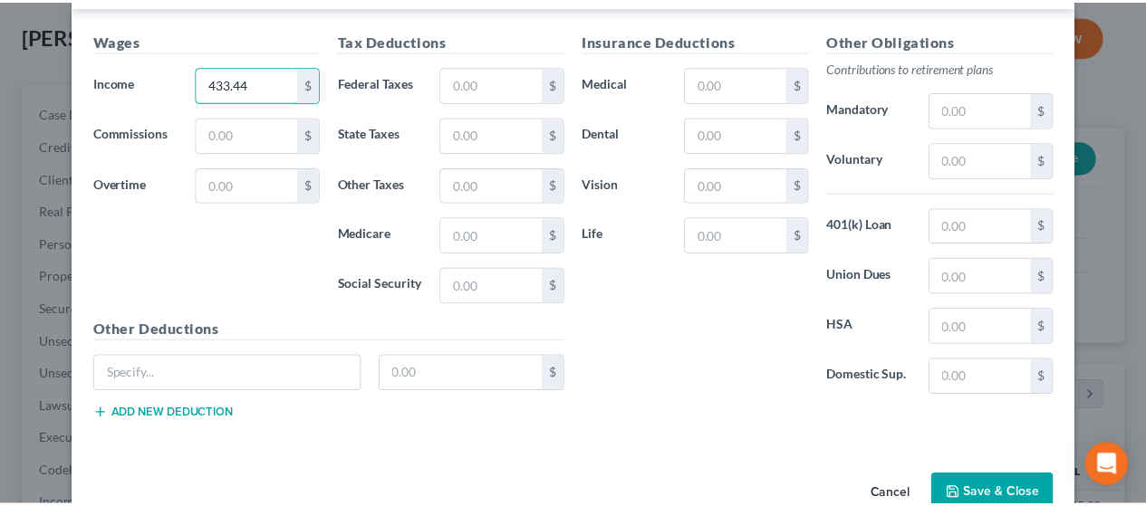
scroll to position [567, 0]
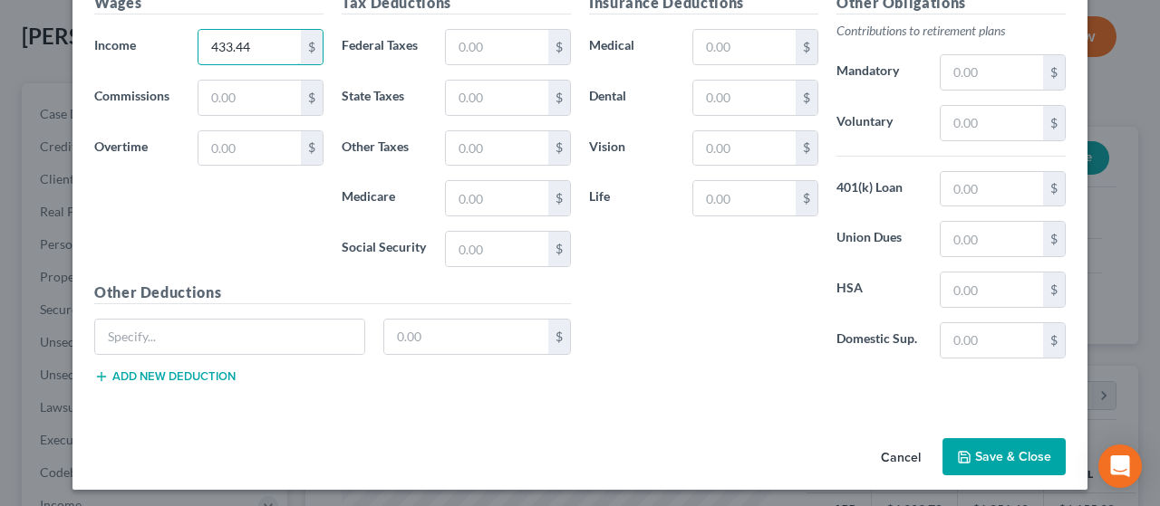
type input "433.44"
click at [989, 452] on button "Save & Close" at bounding box center [1003, 457] width 123 height 38
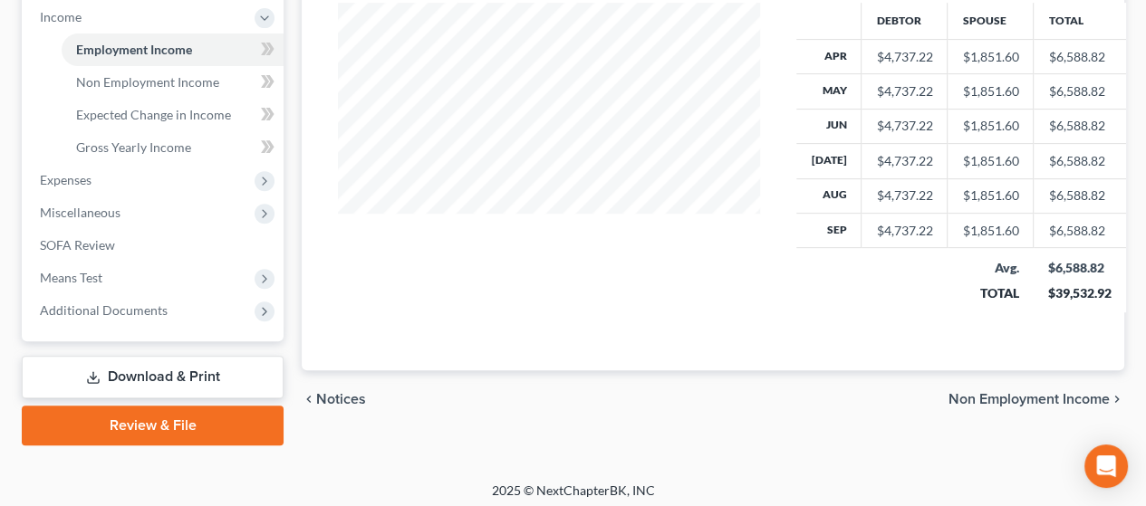
scroll to position [585, 0]
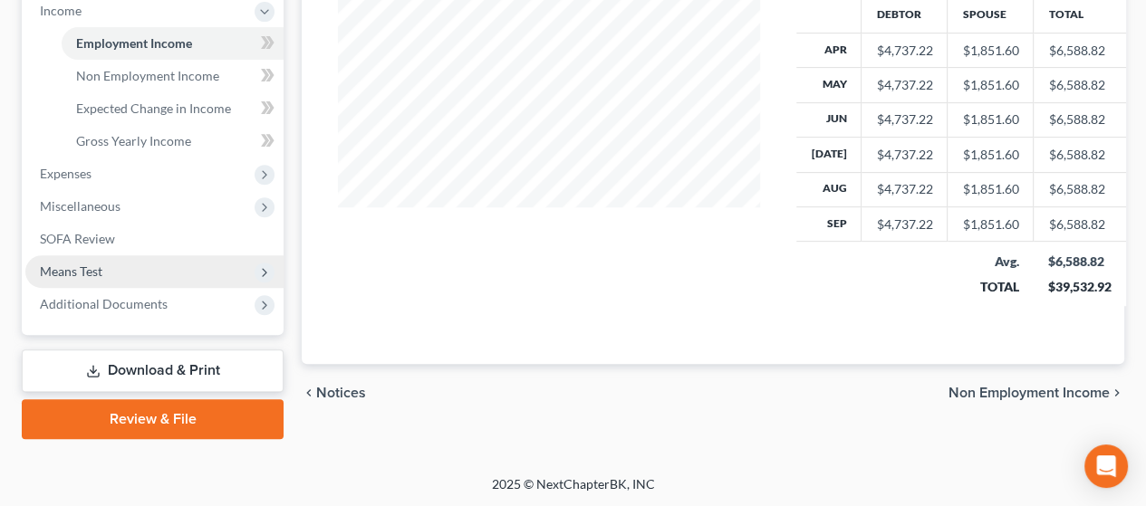
click at [120, 270] on span "Means Test" at bounding box center [154, 271] width 258 height 33
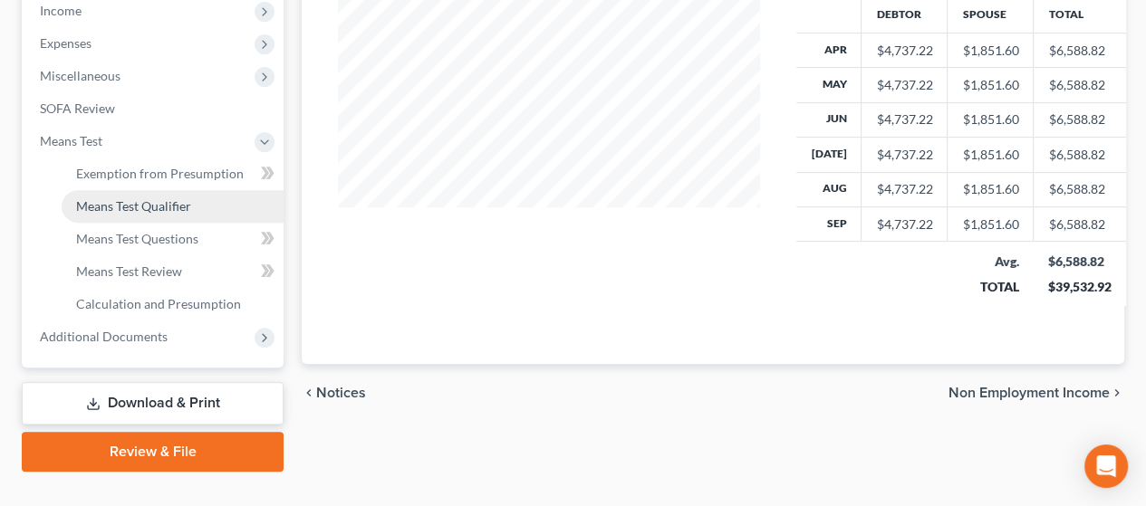
click at [182, 193] on link "Means Test Qualifier" at bounding box center [173, 206] width 222 height 33
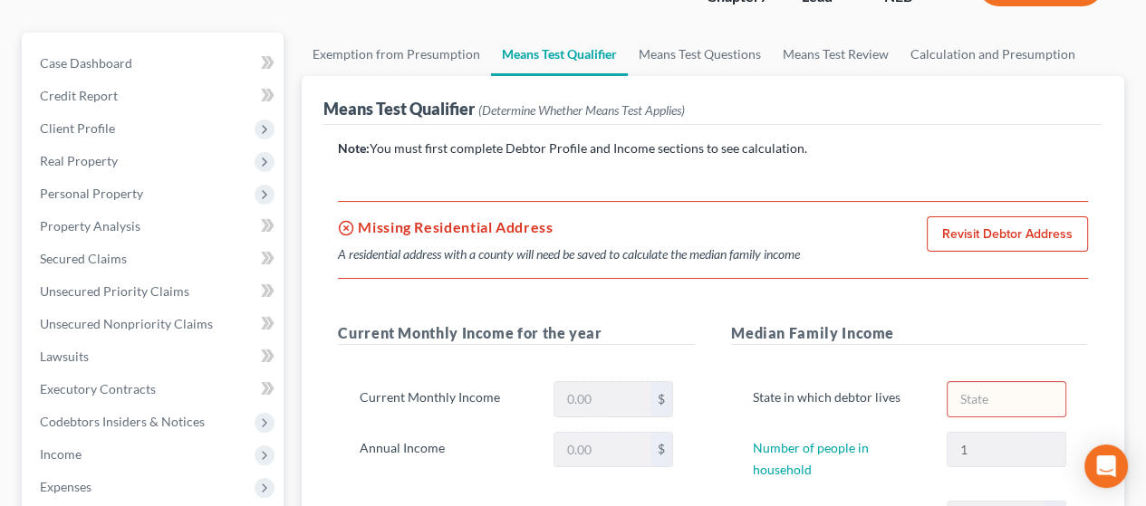
scroll to position [181, 0]
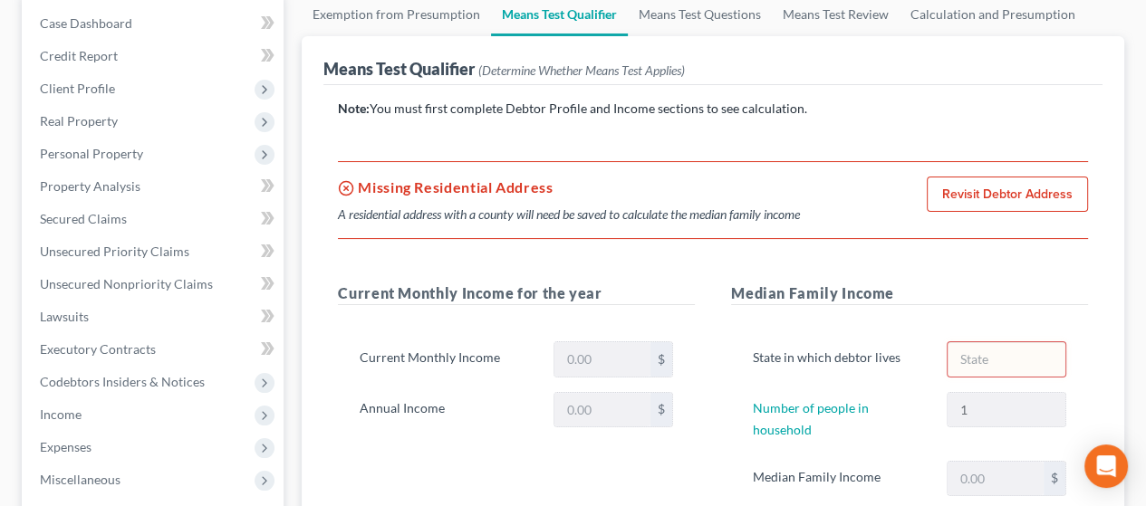
click at [1016, 193] on link "Revisit Debtor Address" at bounding box center [1007, 195] width 161 height 36
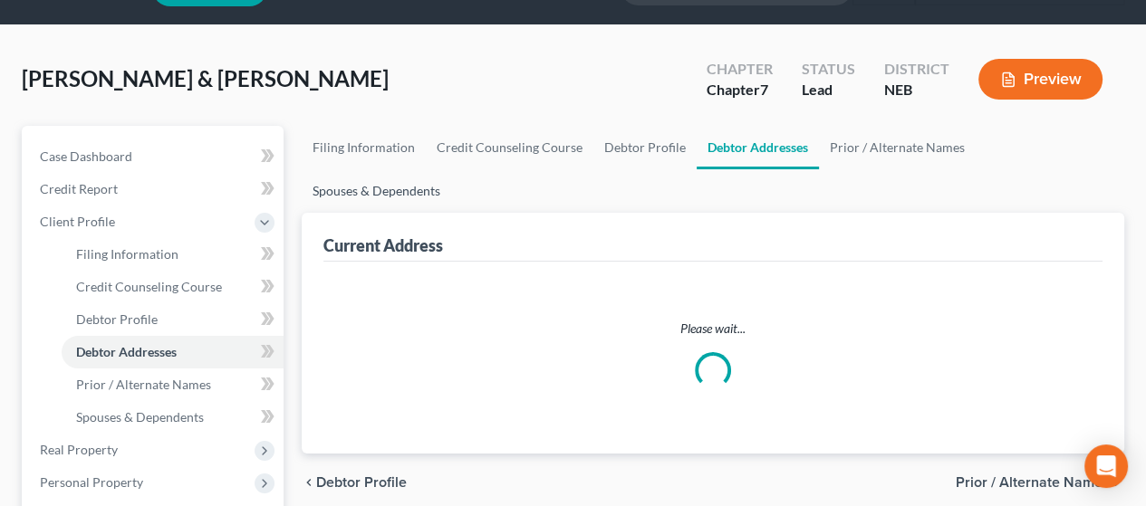
select select "0"
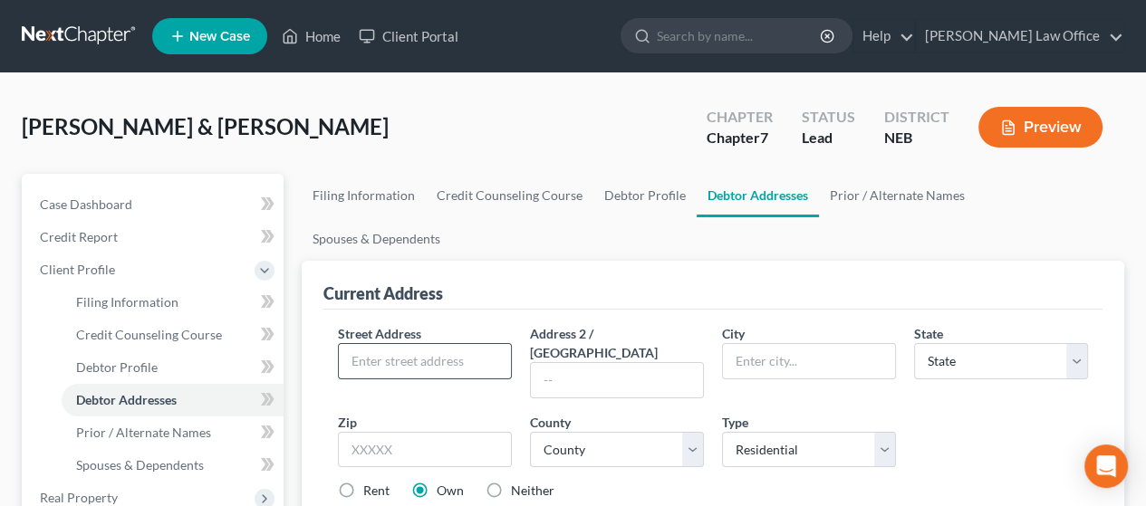
click at [422, 344] on input "text" at bounding box center [425, 361] width 172 height 34
type input "[STREET_ADDRESS][PERSON_NAME]"
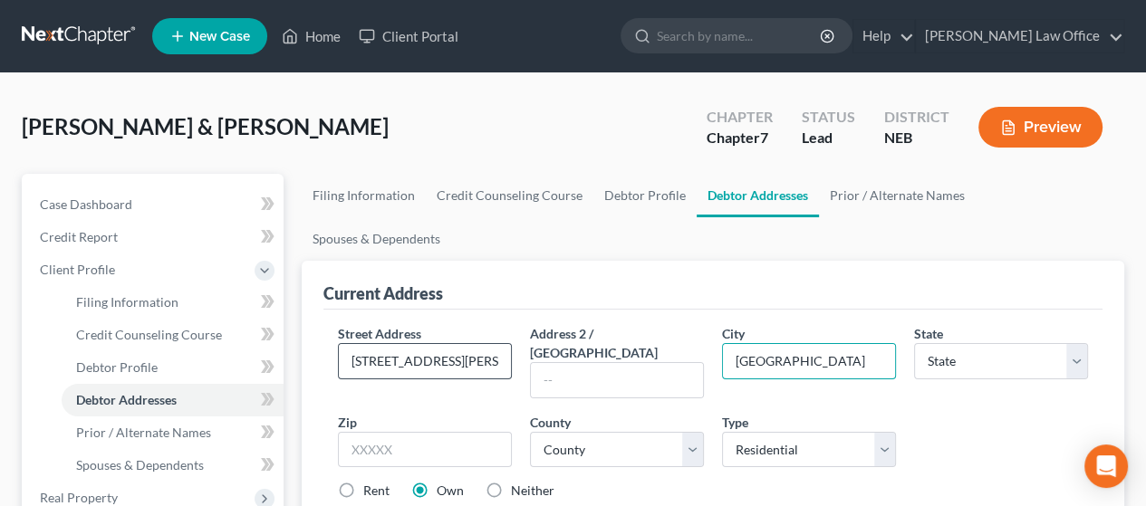
type input "[GEOGRAPHIC_DATA]"
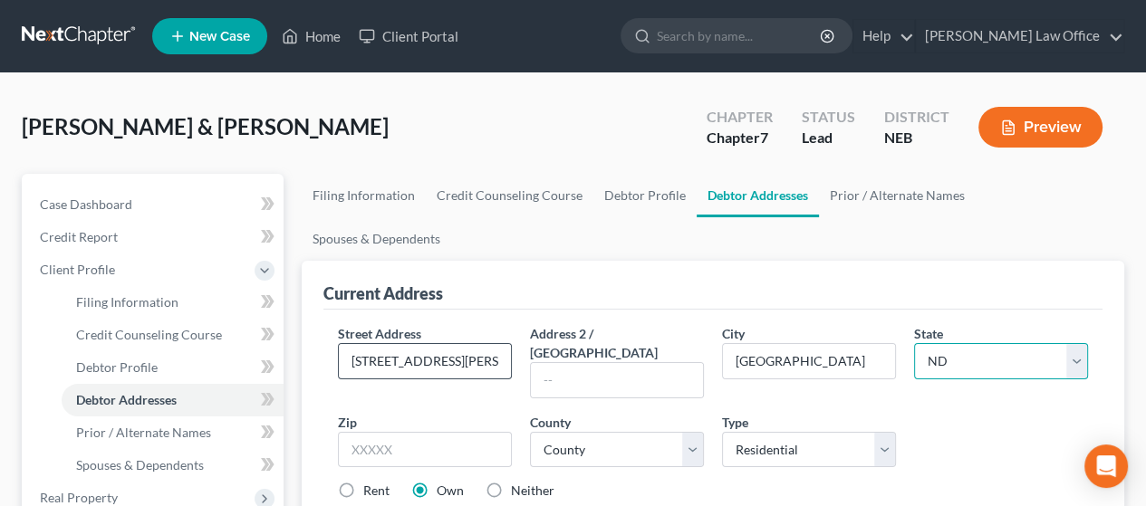
select select "30"
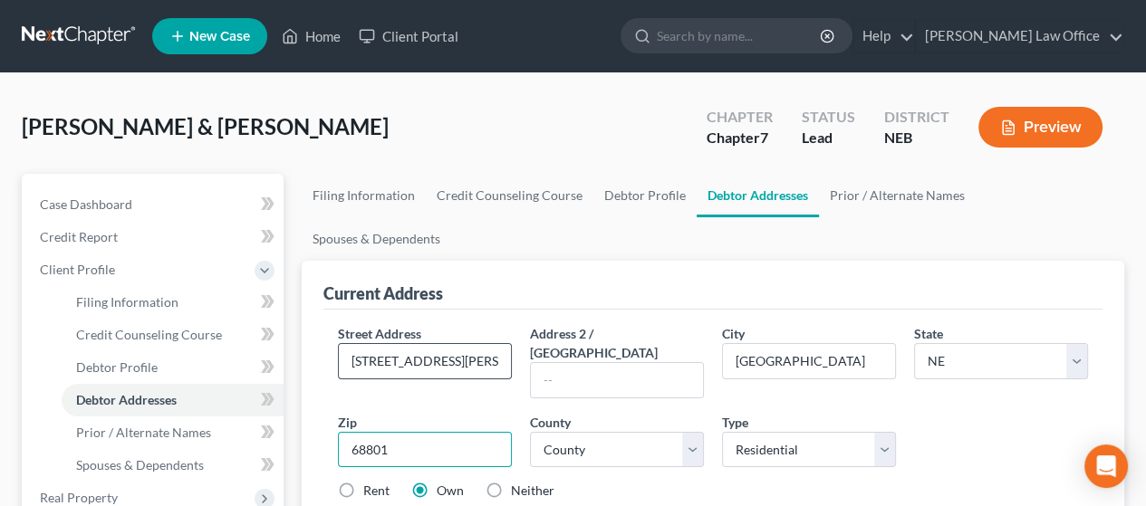
type input "68801"
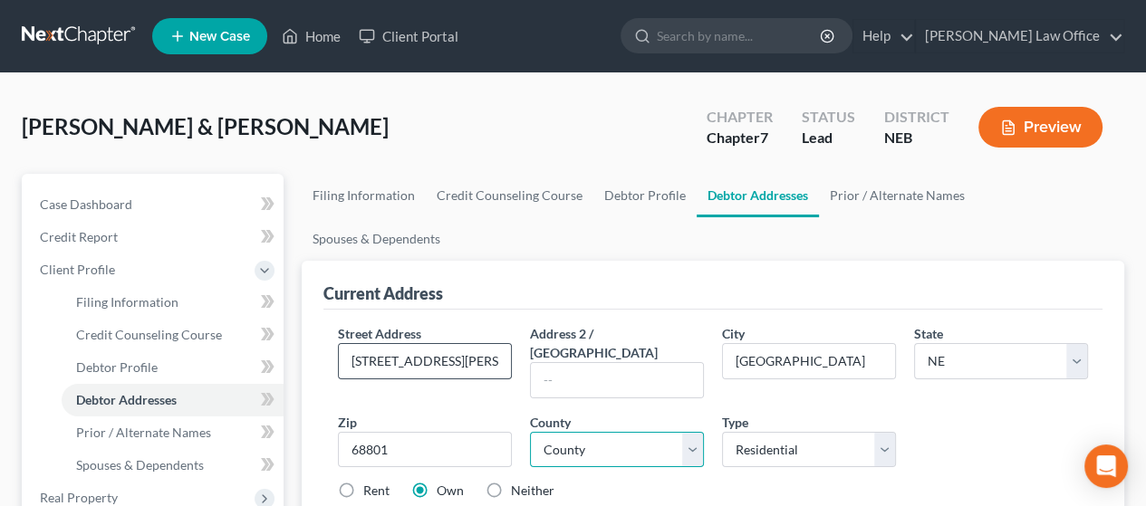
select select "39"
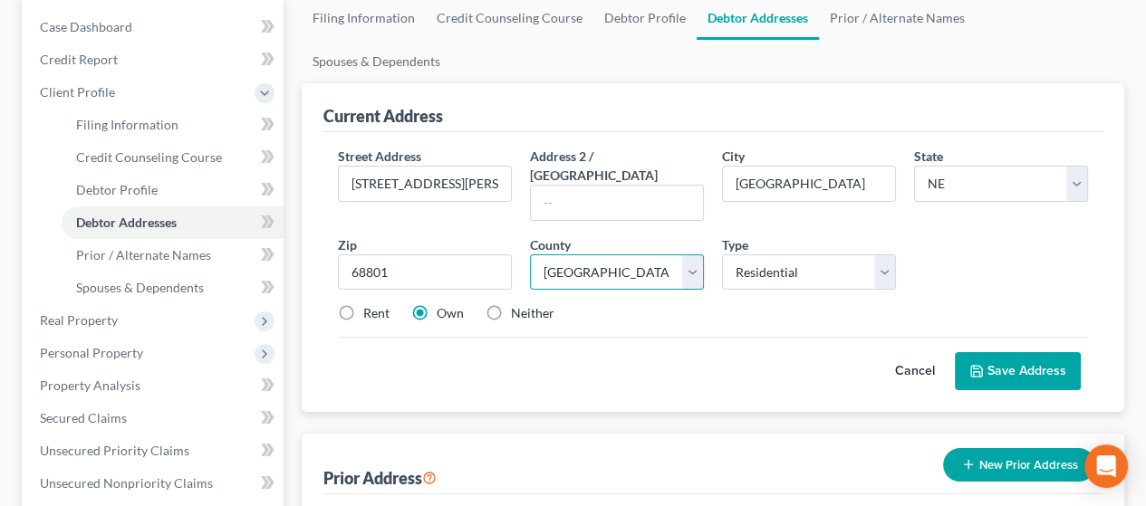
scroll to position [181, 0]
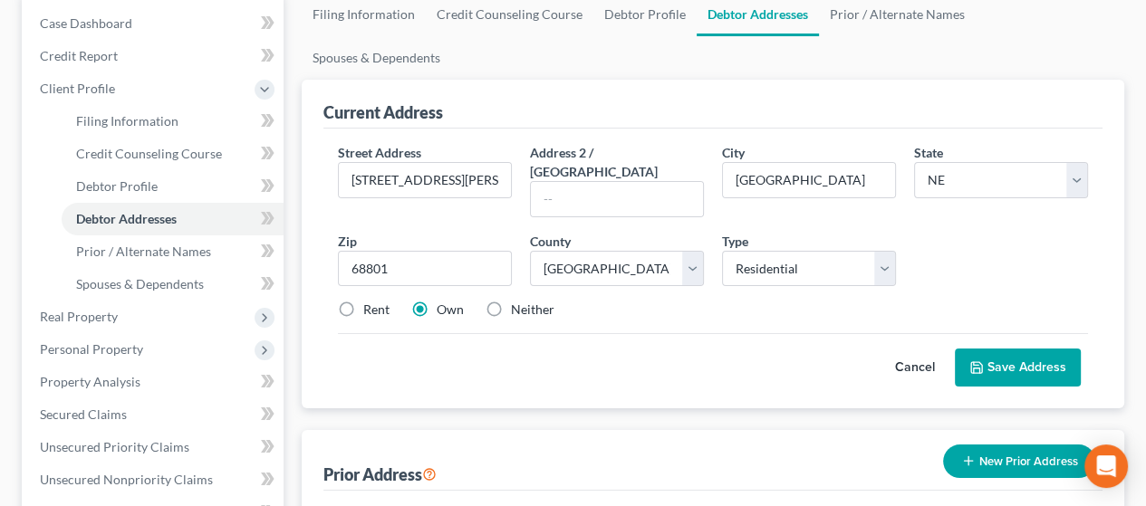
click at [1035, 349] on button "Save Address" at bounding box center [1018, 368] width 126 height 38
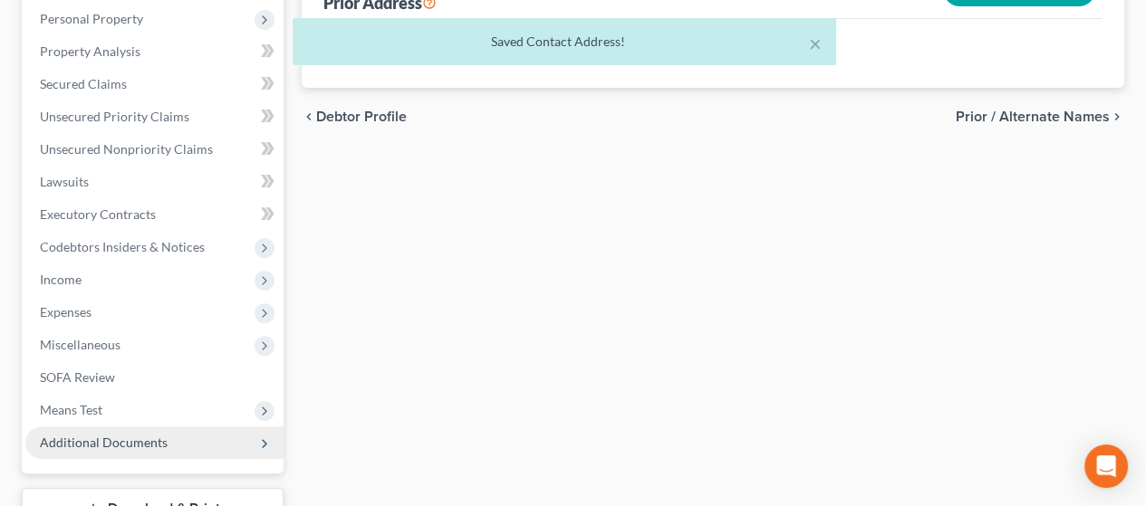
scroll to position [650, 0]
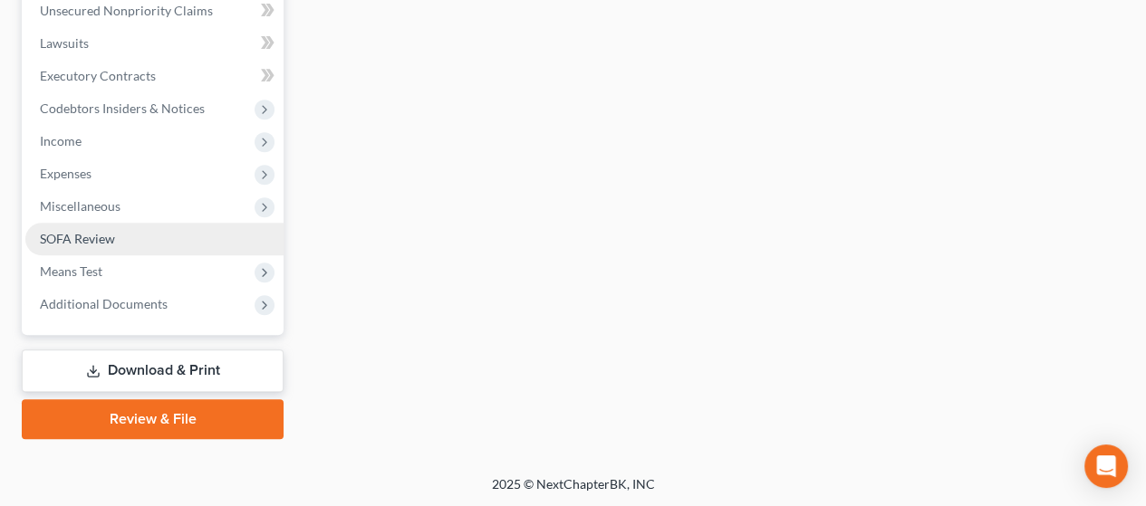
click at [189, 237] on link "SOFA Review" at bounding box center [154, 239] width 258 height 33
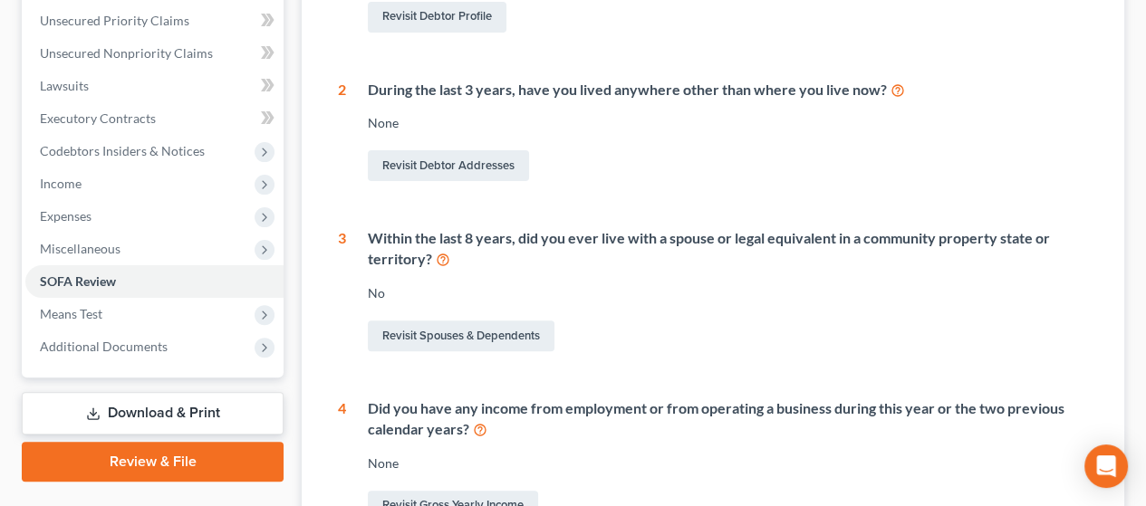
scroll to position [453, 0]
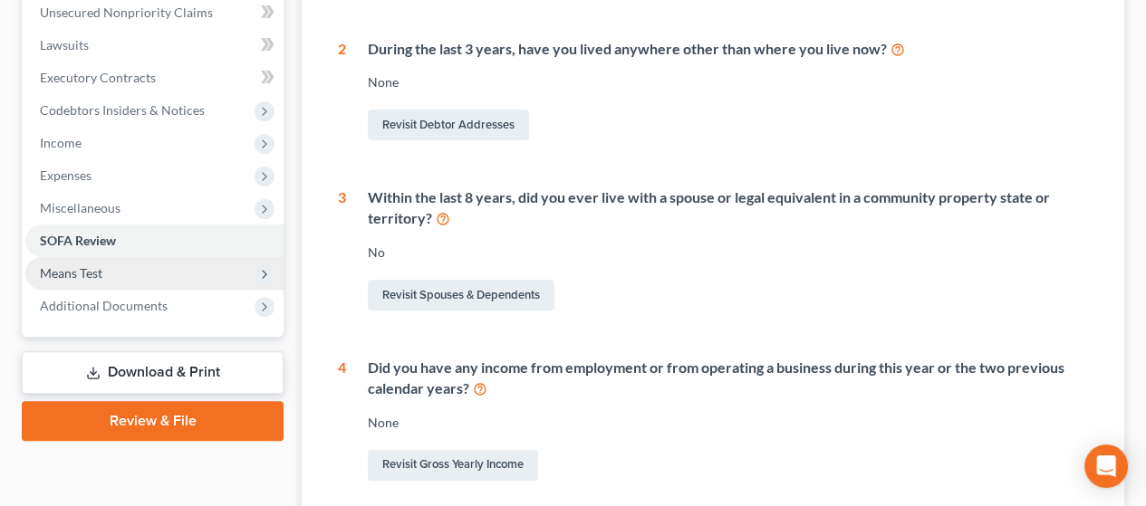
click at [162, 270] on span "Means Test" at bounding box center [154, 273] width 258 height 33
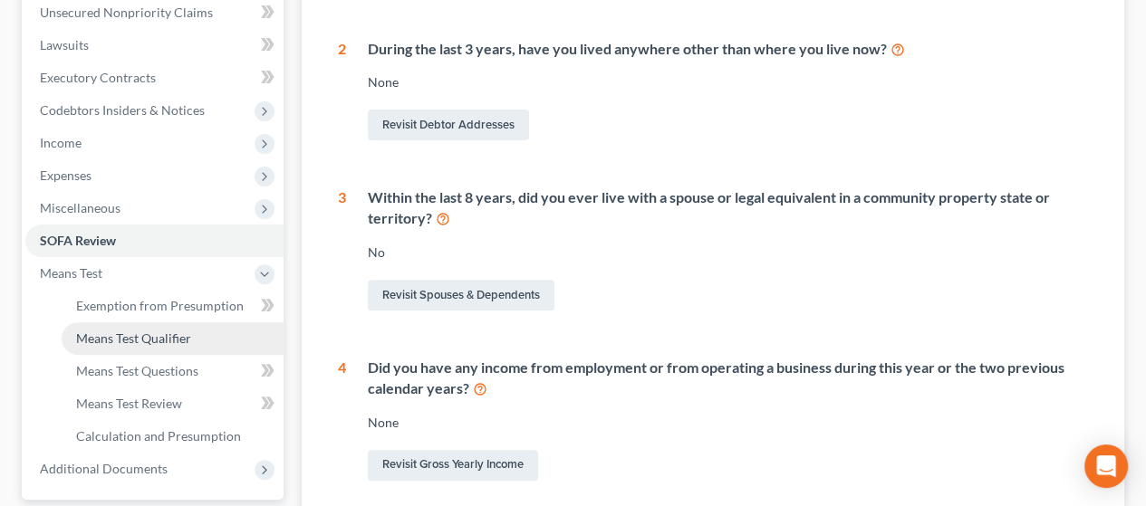
click at [174, 338] on span "Means Test Qualifier" at bounding box center [133, 338] width 115 height 15
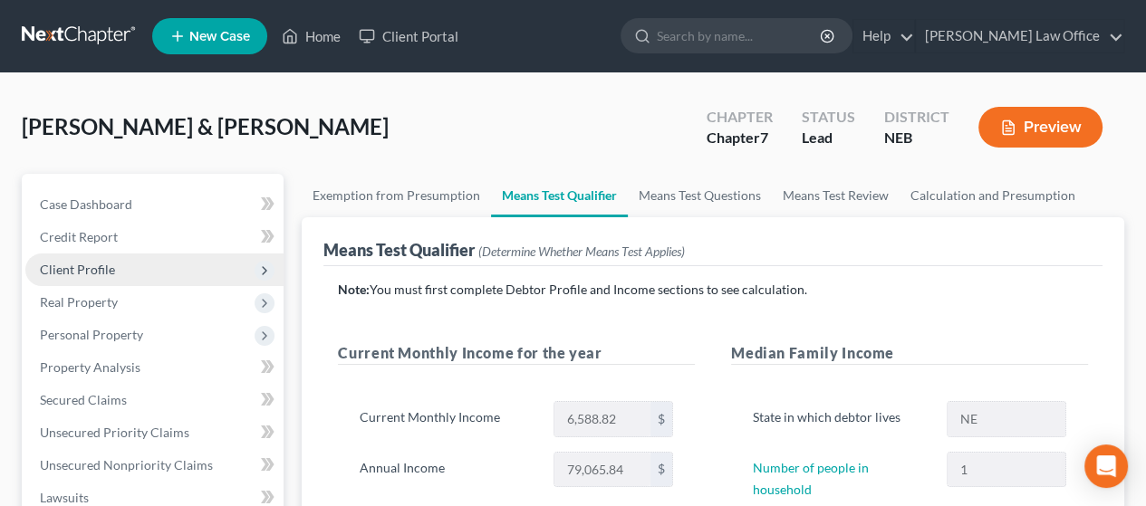
click at [121, 268] on span "Client Profile" at bounding box center [154, 270] width 258 height 33
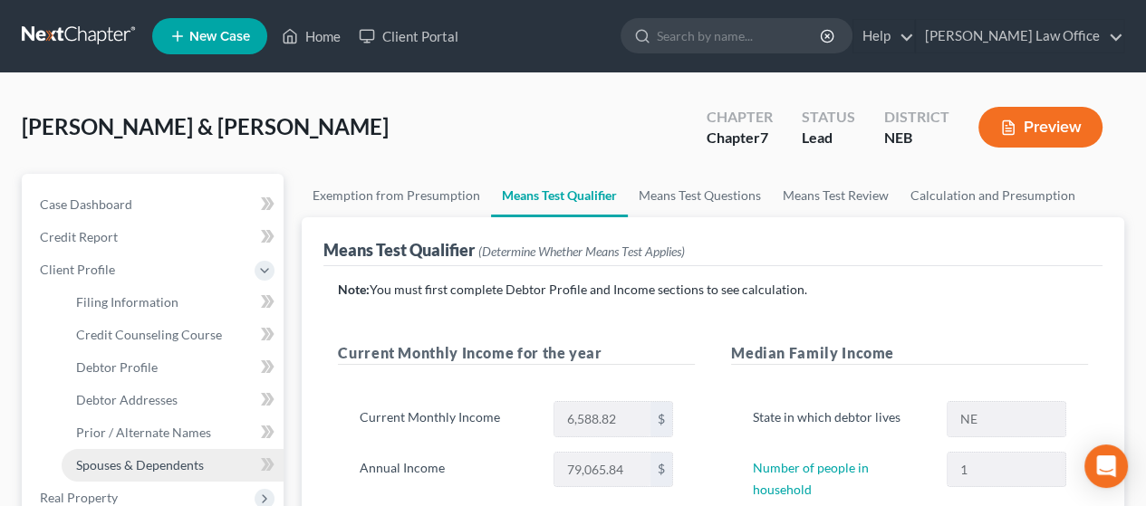
click at [194, 457] on span "Spouses & Dependents" at bounding box center [140, 464] width 128 height 15
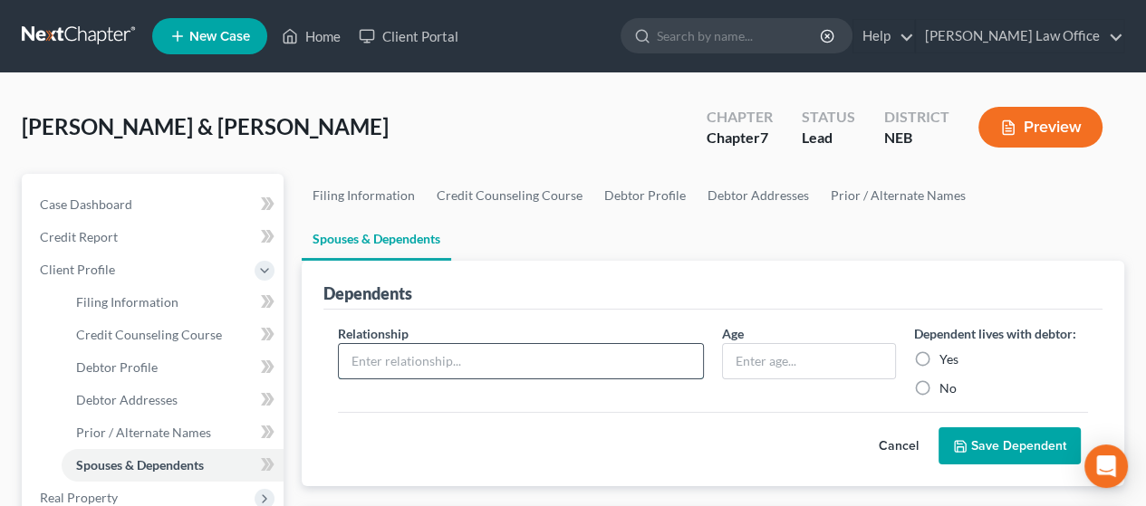
click at [385, 344] on input "text" at bounding box center [521, 361] width 364 height 34
type input "F"
type input "[PERSON_NAME] Child"
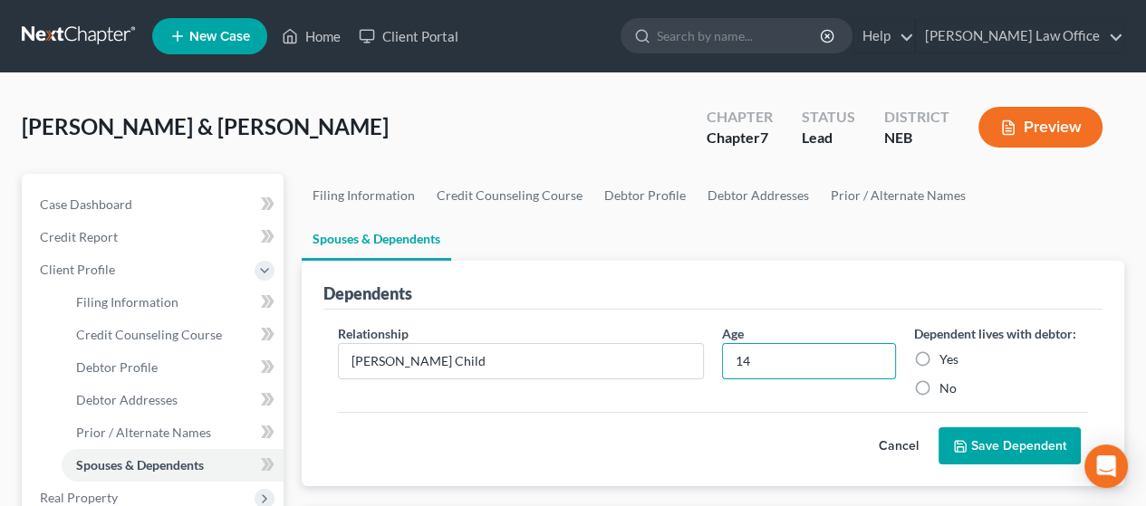
type input "14"
drag, startPoint x: 924, startPoint y: 311, endPoint x: 938, endPoint y: 325, distance: 19.9
click at [939, 351] on label "Yes" at bounding box center [948, 360] width 19 height 18
click at [947, 351] on input "Yes" at bounding box center [953, 357] width 12 height 12
radio input "true"
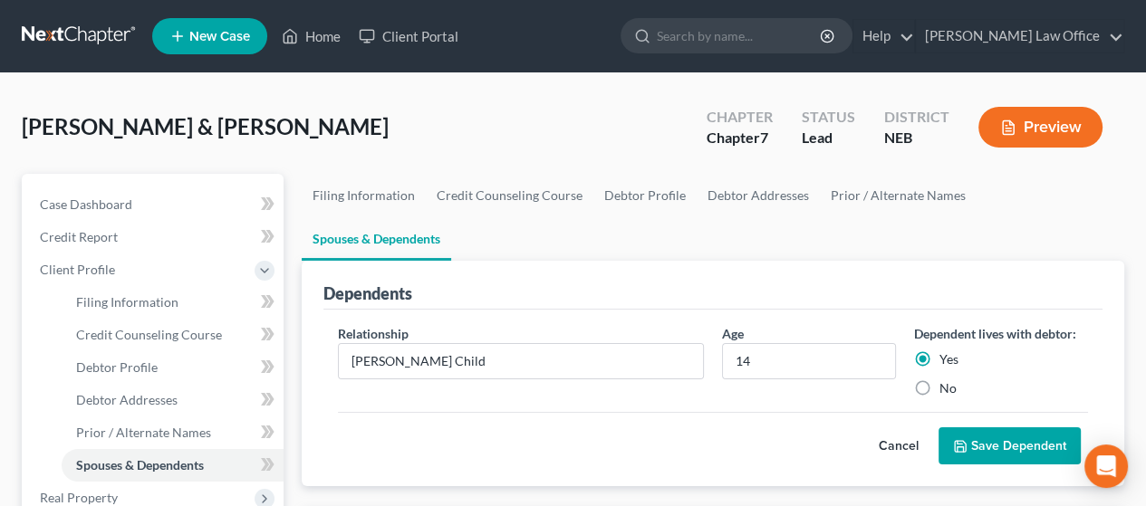
click at [1000, 428] on button "Save Dependent" at bounding box center [1010, 447] width 142 height 38
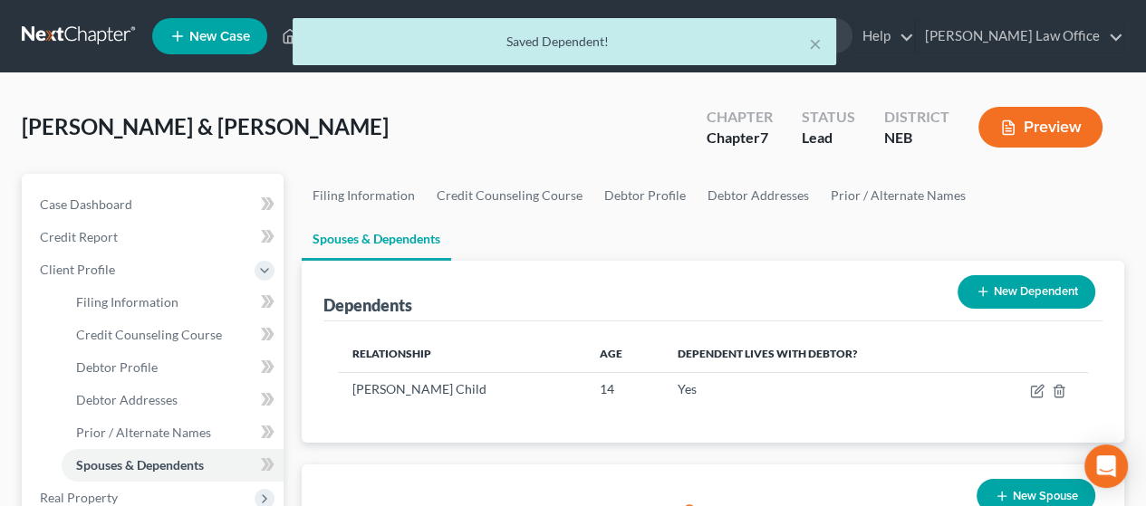
click at [1007, 275] on button "New Dependent" at bounding box center [1027, 292] width 138 height 34
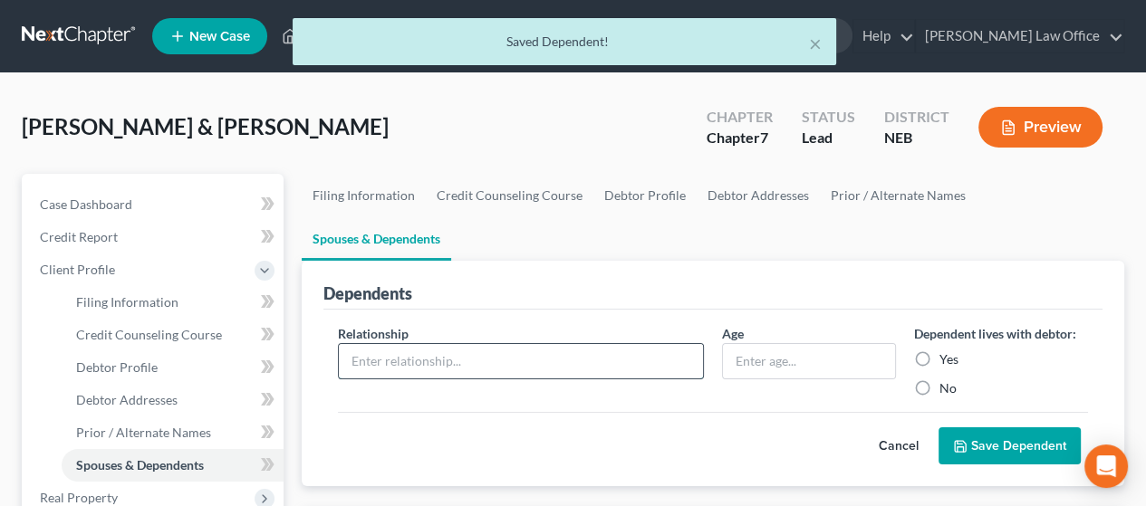
click at [445, 344] on input "text" at bounding box center [521, 361] width 364 height 34
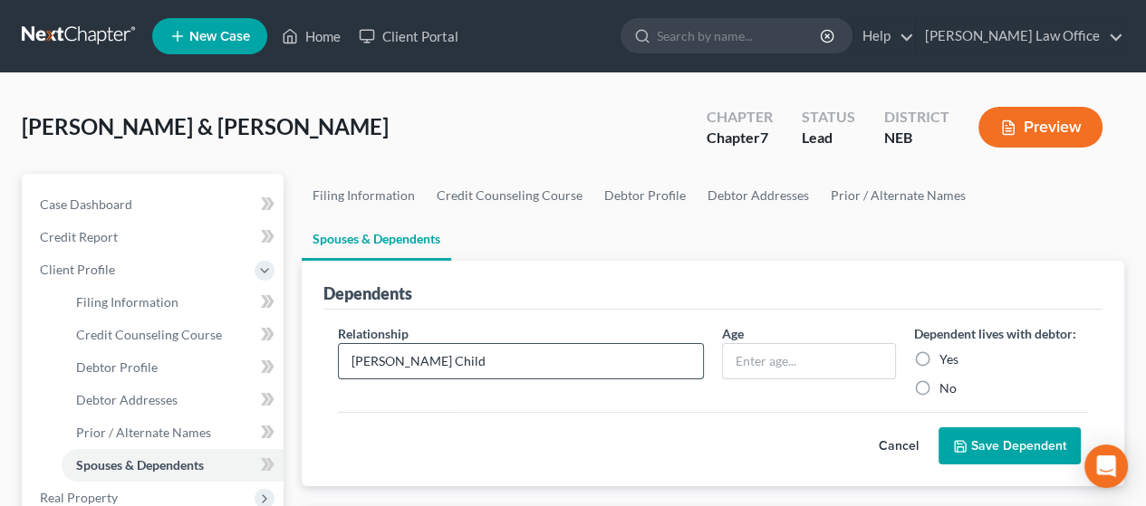
type input "[PERSON_NAME] Child"
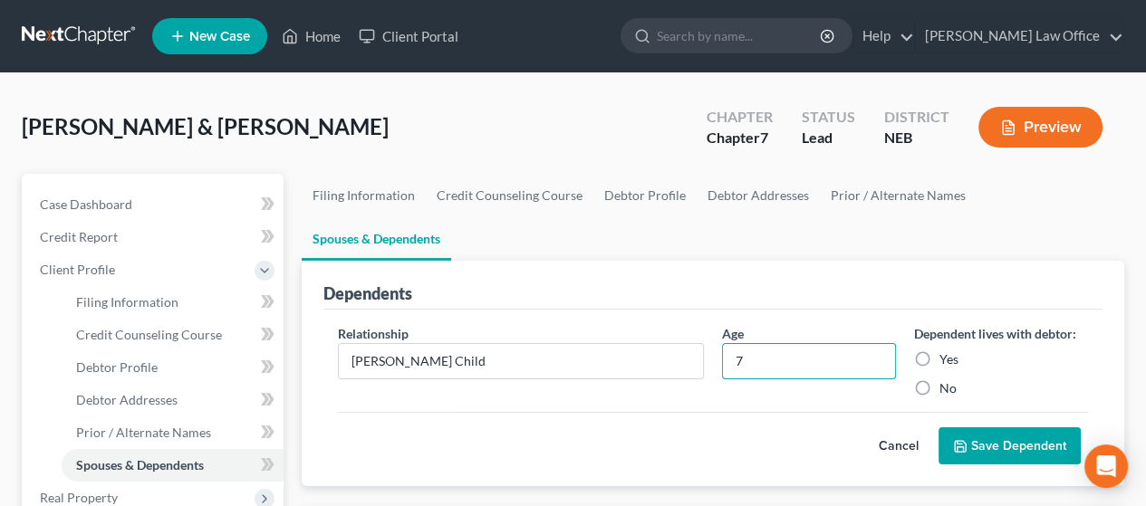
type input "7"
click at [939, 351] on label "Yes" at bounding box center [948, 360] width 19 height 18
click at [947, 351] on input "Yes" at bounding box center [953, 357] width 12 height 12
radio input "true"
click at [1016, 428] on button "Save Dependent" at bounding box center [1010, 447] width 142 height 38
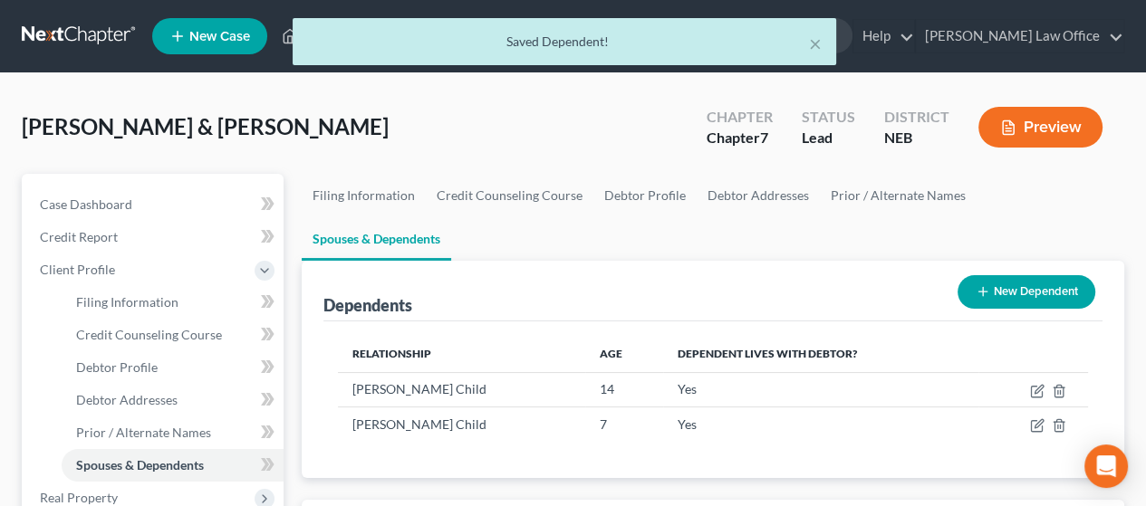
click at [1033, 268] on div "New Dependent" at bounding box center [1026, 292] width 152 height 48
click at [1025, 275] on button "New Dependent" at bounding box center [1027, 292] width 138 height 34
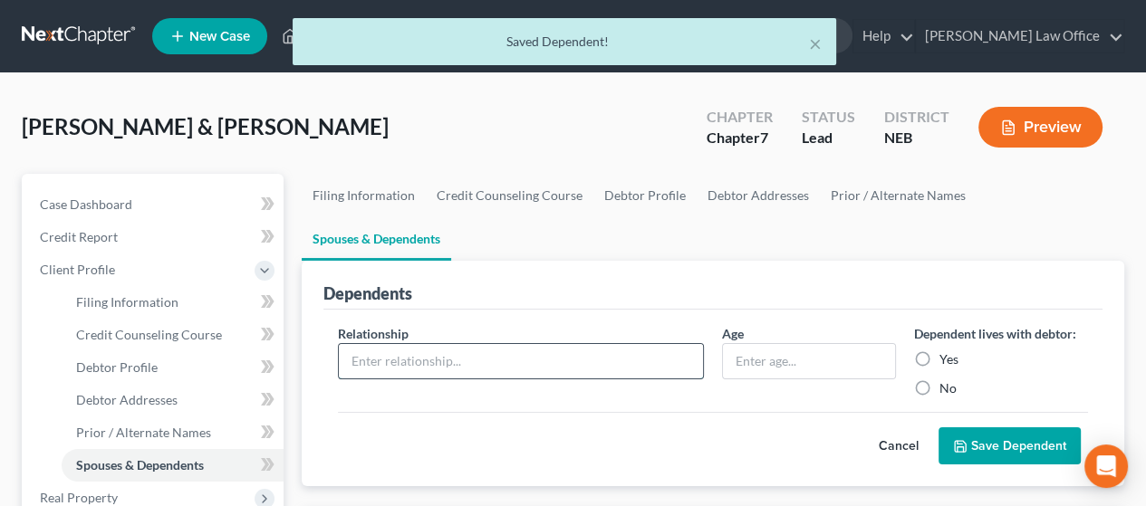
click at [469, 344] on input "text" at bounding box center [521, 361] width 364 height 34
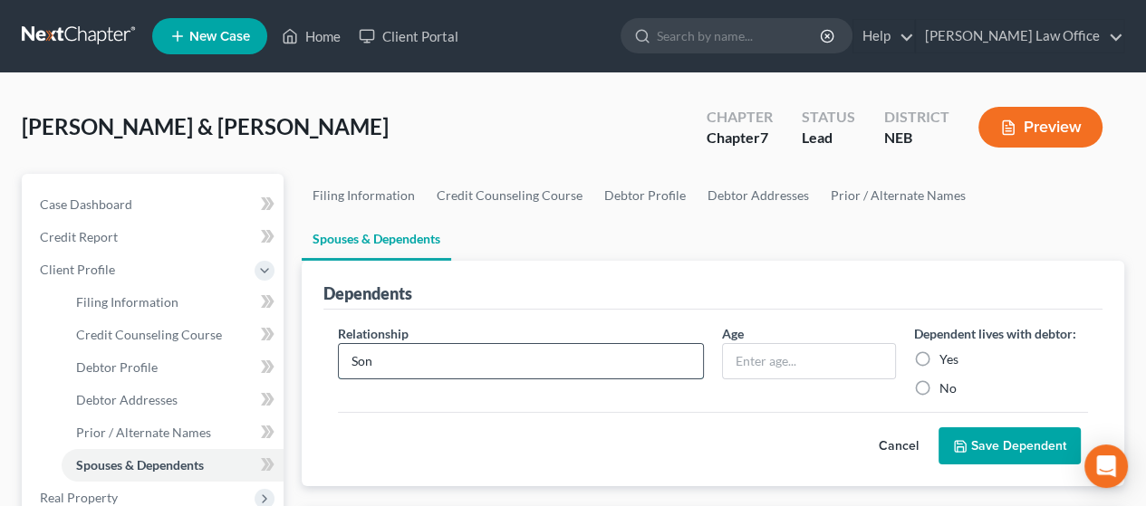
type input "Son"
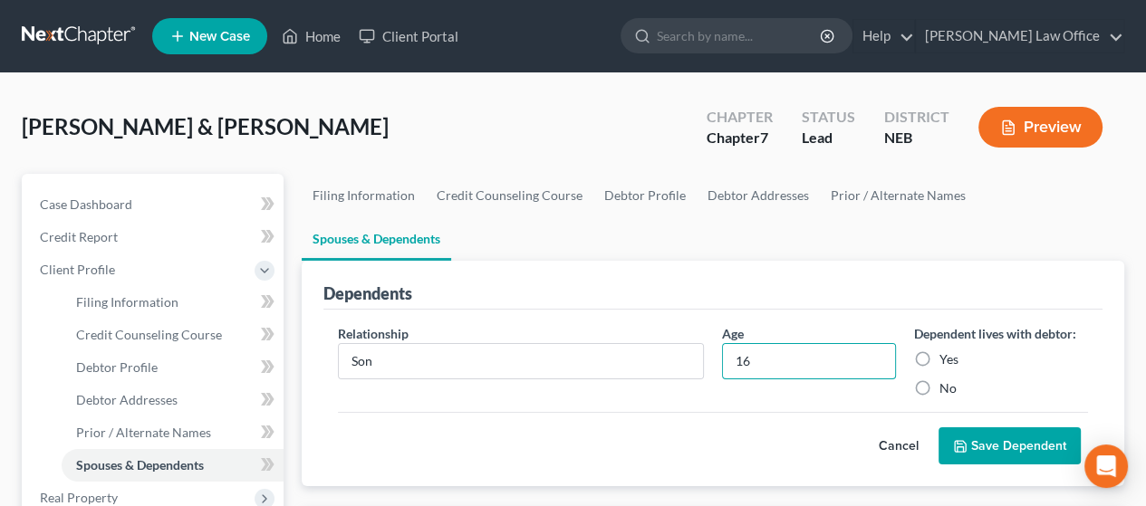
type input "16"
click at [939, 351] on label "Yes" at bounding box center [948, 360] width 19 height 18
click at [947, 351] on input "Yes" at bounding box center [953, 357] width 12 height 12
radio input "true"
click at [1021, 428] on button "Save Dependent" at bounding box center [1010, 447] width 142 height 38
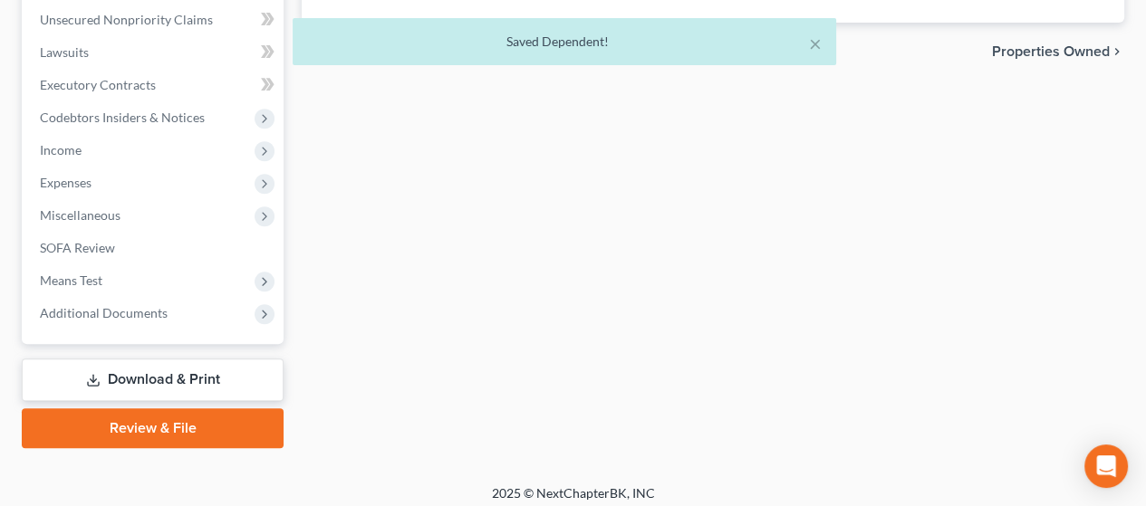
scroll to position [650, 0]
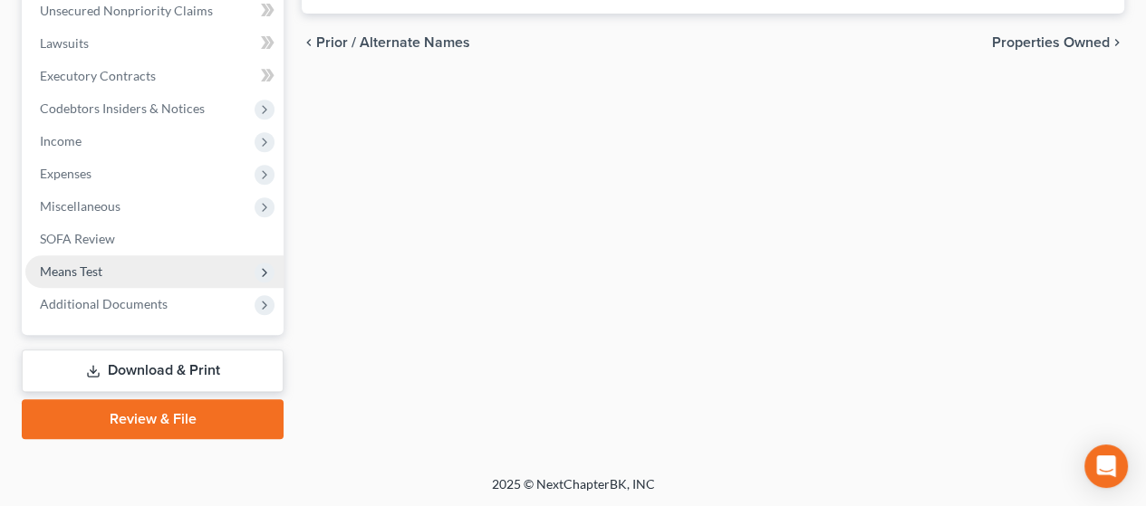
click at [159, 263] on span "Means Test" at bounding box center [154, 271] width 258 height 33
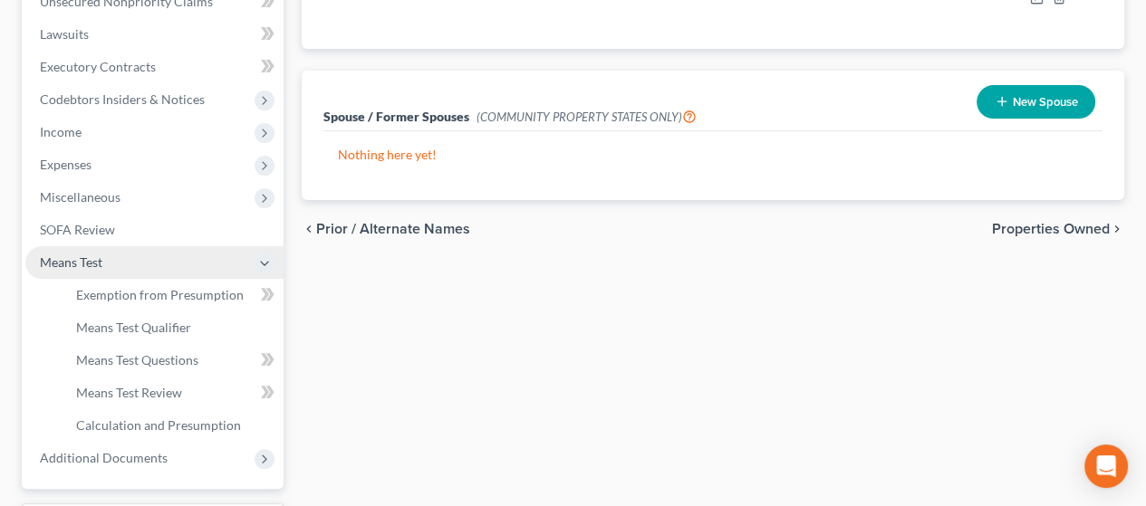
scroll to position [455, 0]
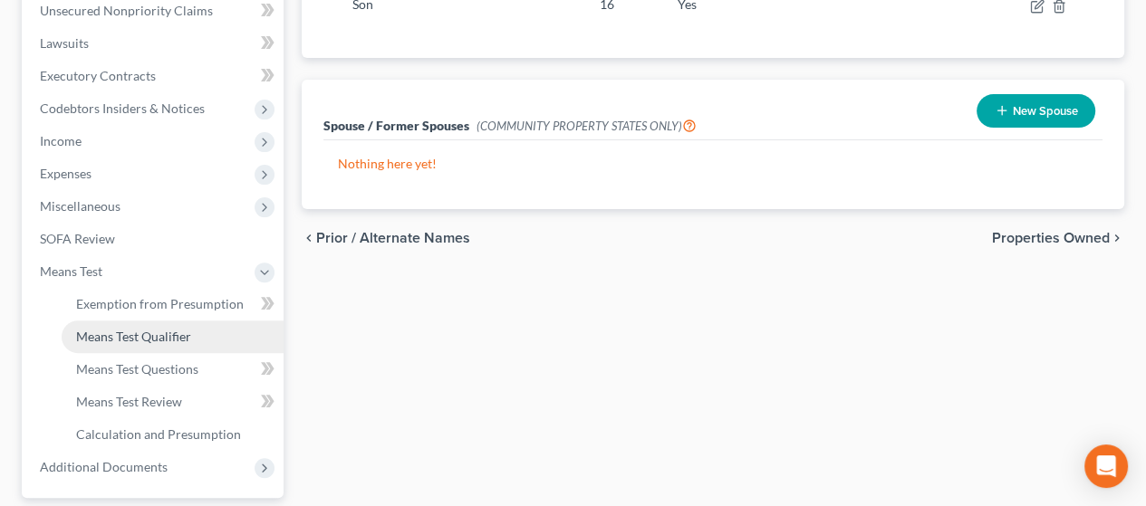
click at [167, 333] on span "Means Test Qualifier" at bounding box center [133, 336] width 115 height 15
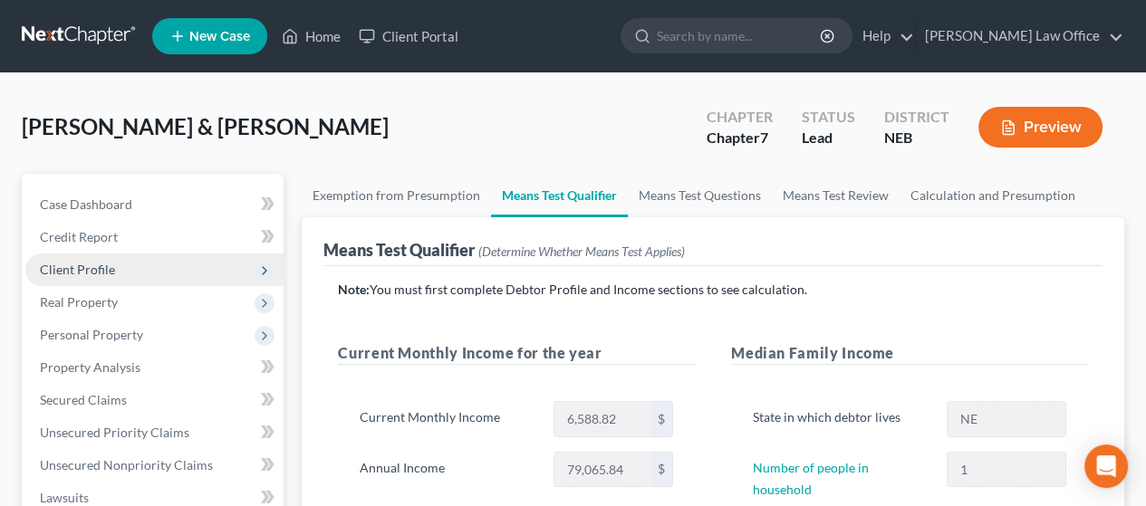
click at [106, 267] on span "Client Profile" at bounding box center [77, 269] width 75 height 15
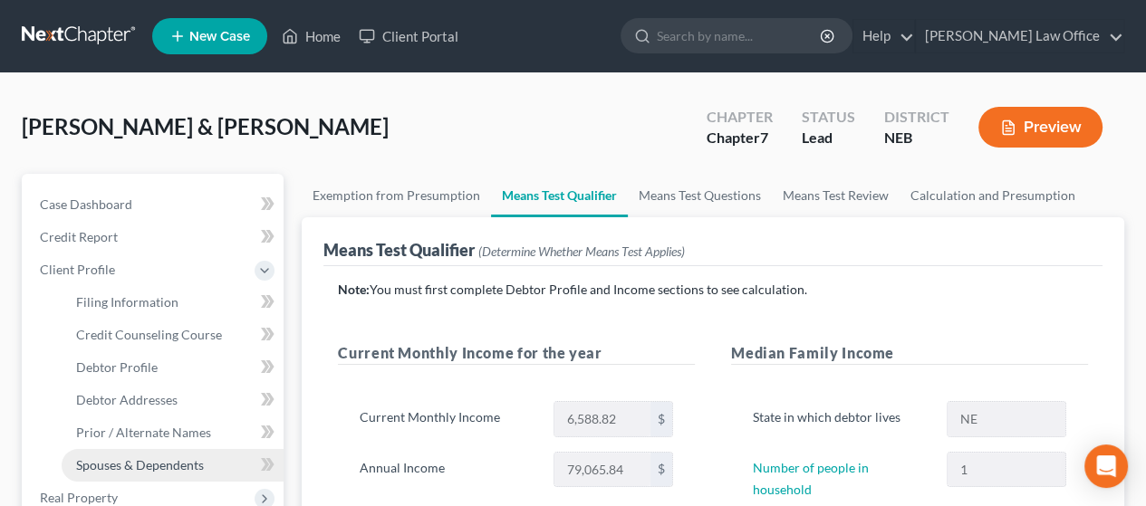
click at [159, 463] on span "Spouses & Dependents" at bounding box center [140, 464] width 128 height 15
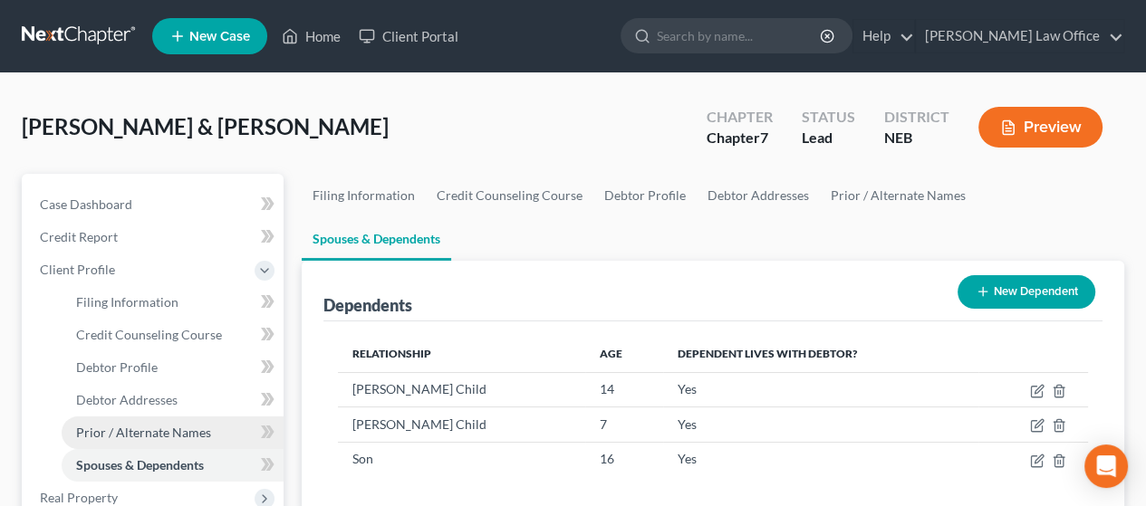
click at [162, 430] on span "Prior / Alternate Names" at bounding box center [143, 432] width 135 height 15
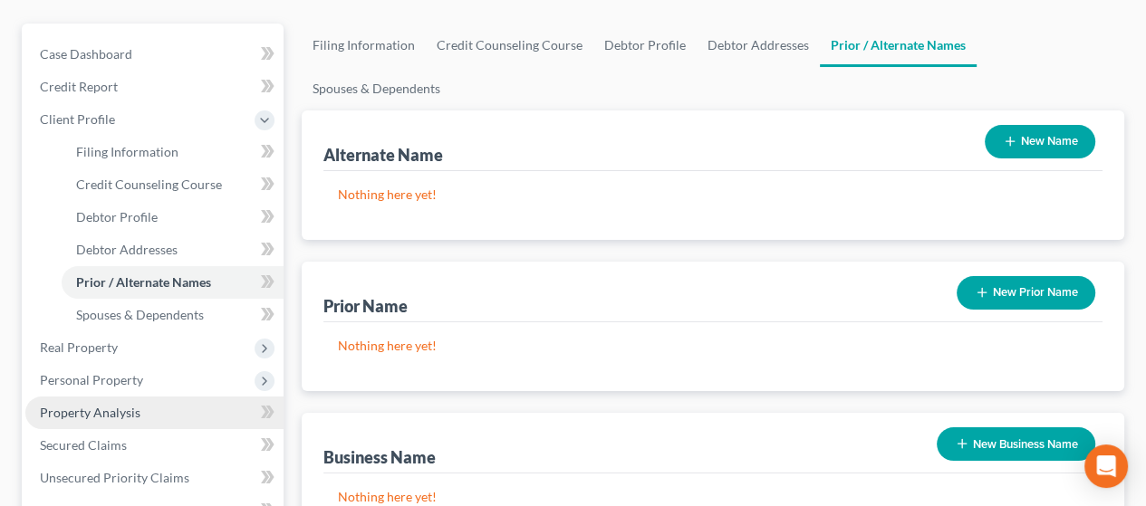
scroll to position [181, 0]
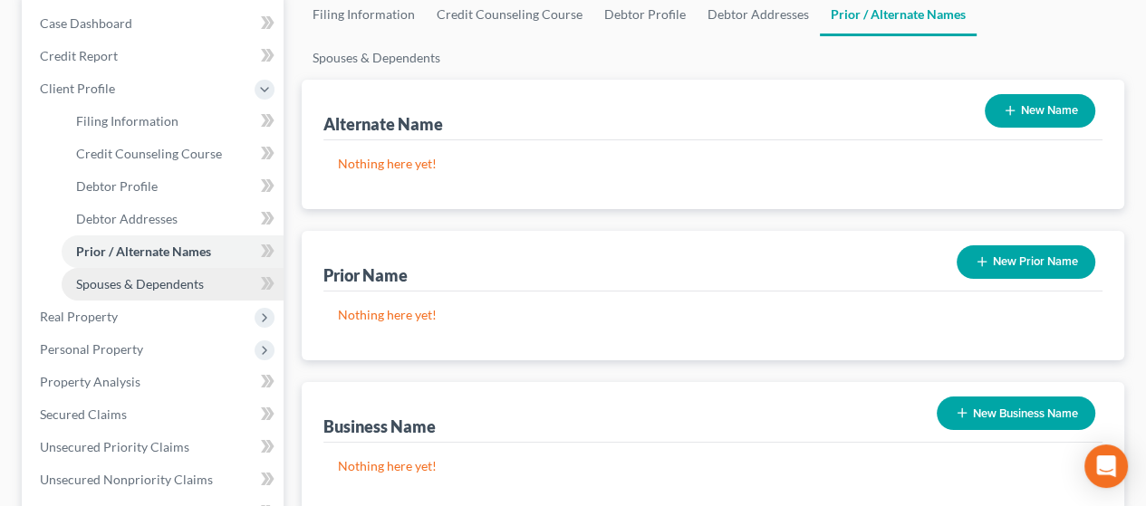
click at [149, 278] on span "Spouses & Dependents" at bounding box center [140, 283] width 128 height 15
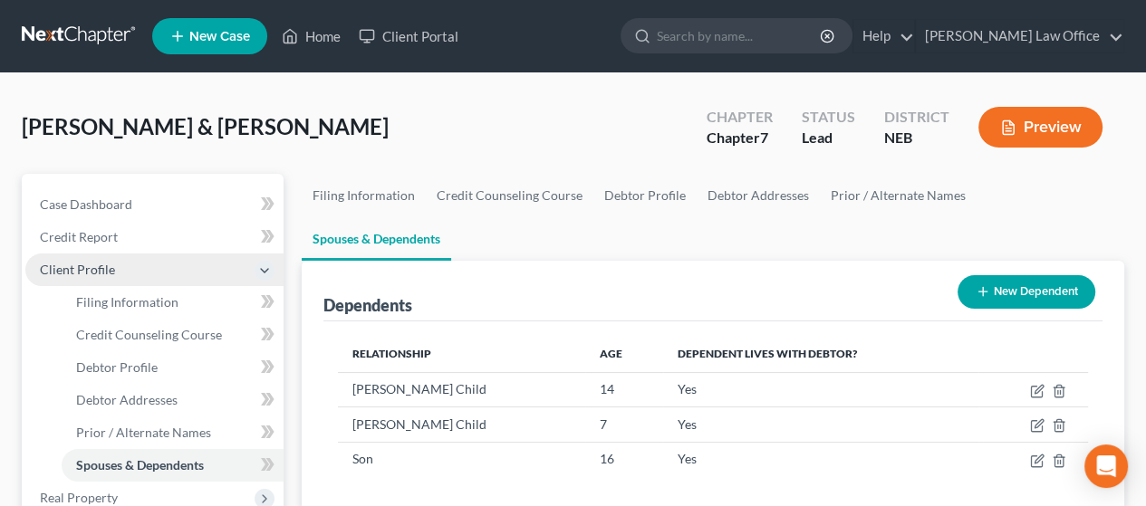
click at [99, 262] on span "Client Profile" at bounding box center [77, 269] width 75 height 15
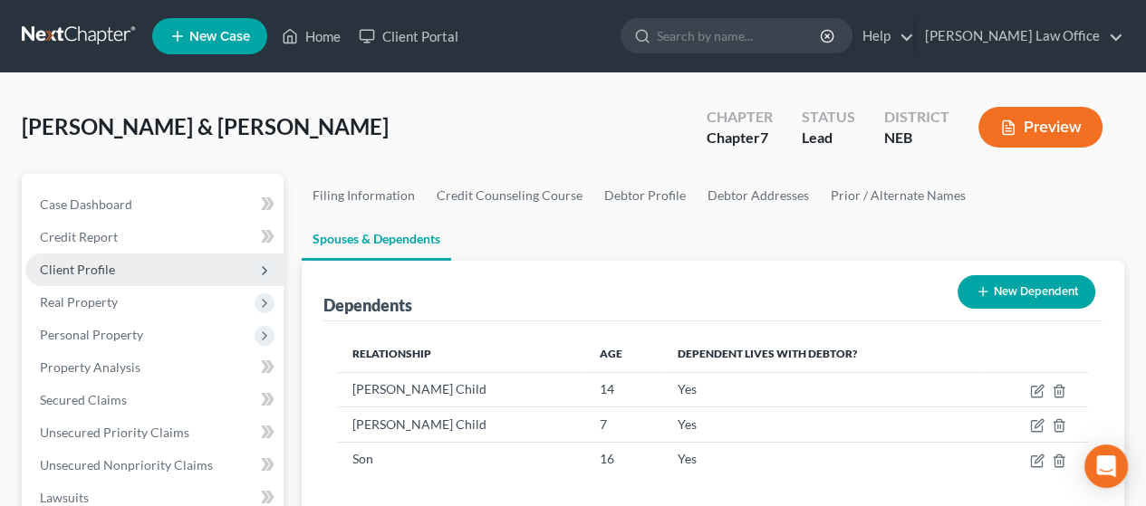
click at [101, 262] on span "Client Profile" at bounding box center [77, 269] width 75 height 15
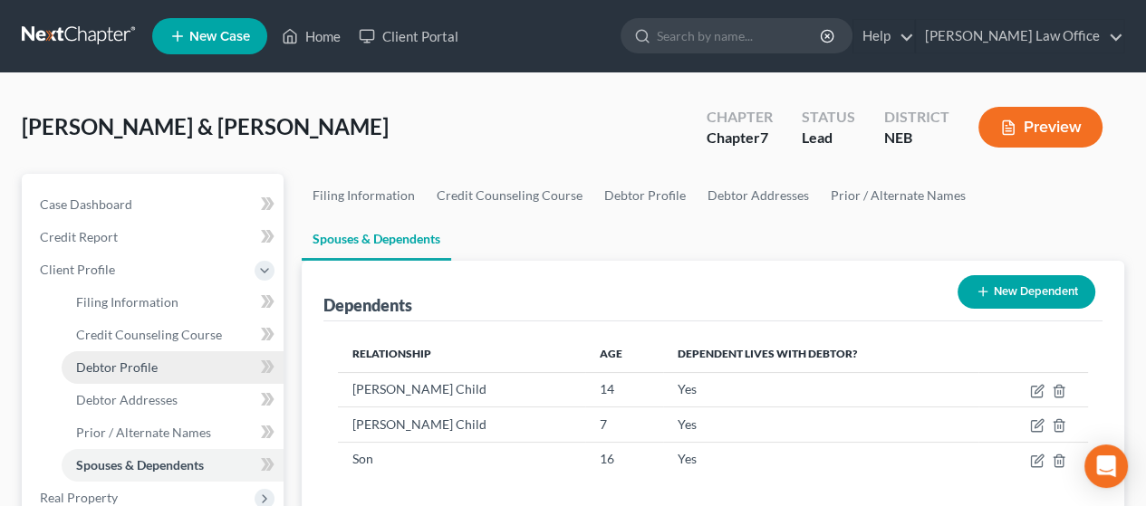
click at [138, 361] on span "Debtor Profile" at bounding box center [117, 367] width 82 height 15
select select "0"
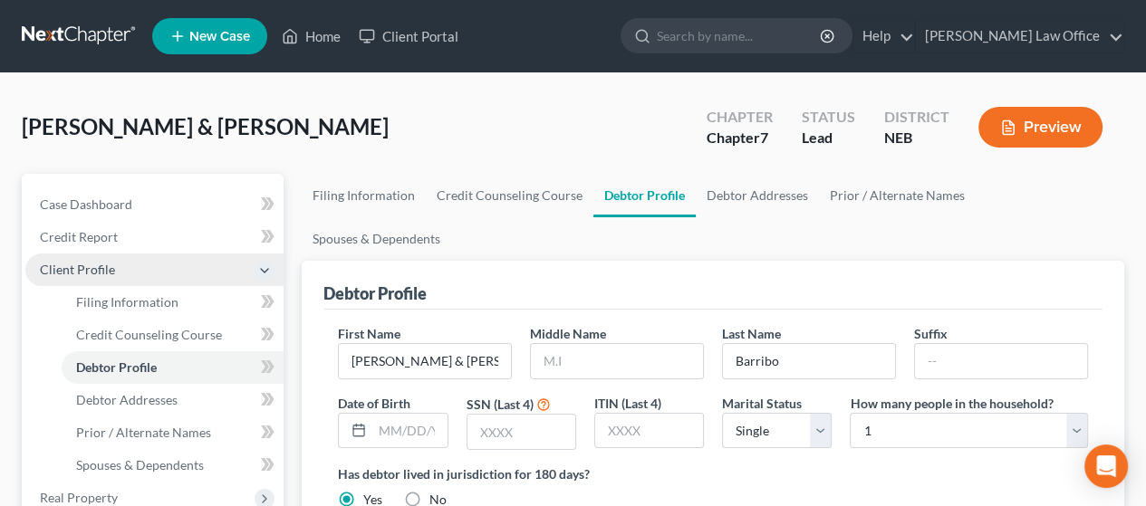
click at [146, 269] on span "Client Profile" at bounding box center [154, 270] width 258 height 33
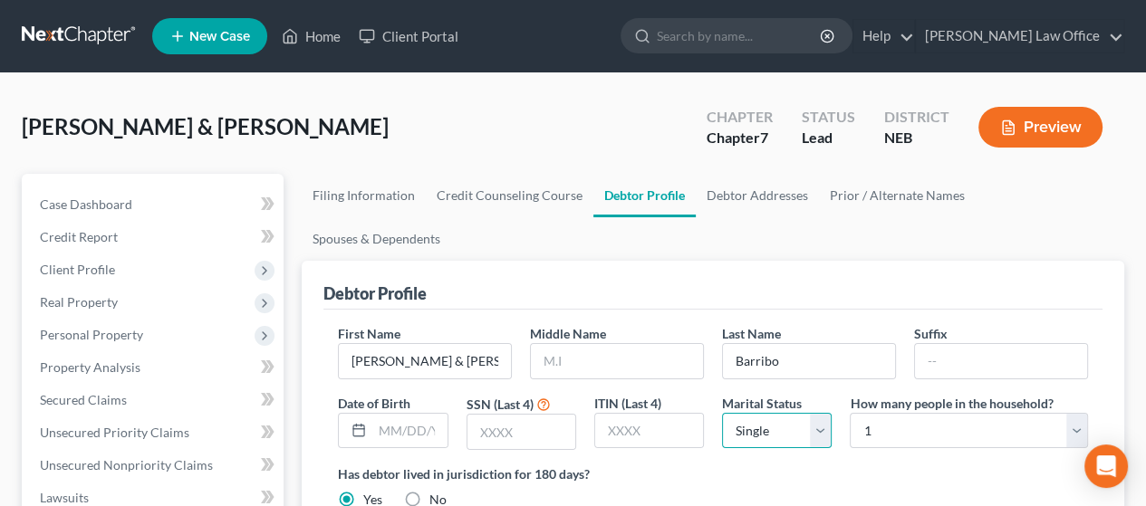
click at [821, 413] on select "Select Single Married Separated Divorced Widowed" at bounding box center [777, 431] width 110 height 36
select select "1"
click at [722, 413] on select "Select Single Married Separated Divorced Widowed" at bounding box center [777, 431] width 110 height 36
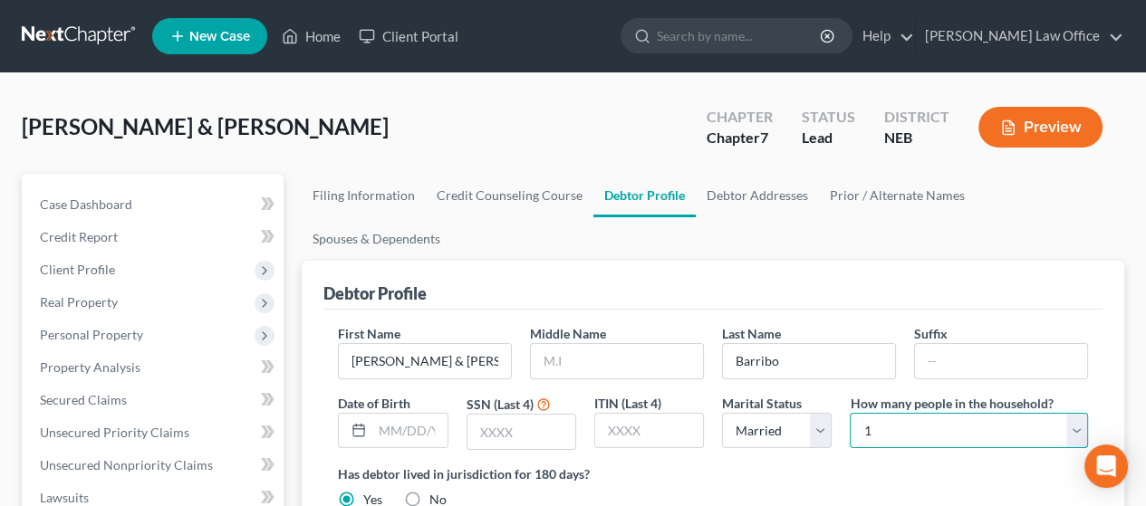
click at [872, 413] on select "Select 1 2 3 4 5 6 7 8 9 10 11 12 13 14 15 16 17 18 19 20" at bounding box center [969, 431] width 238 height 36
select select "4"
click at [850, 413] on select "Select 1 2 3 4 5 6 7 8 9 10 11 12 13 14 15 16 17 18 19 20" at bounding box center [969, 431] width 238 height 36
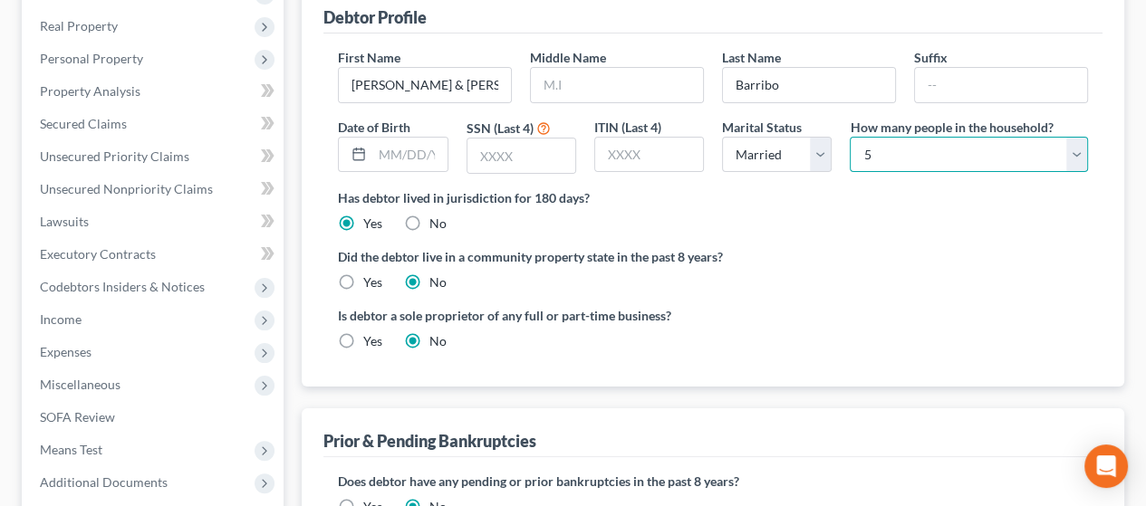
scroll to position [362, 0]
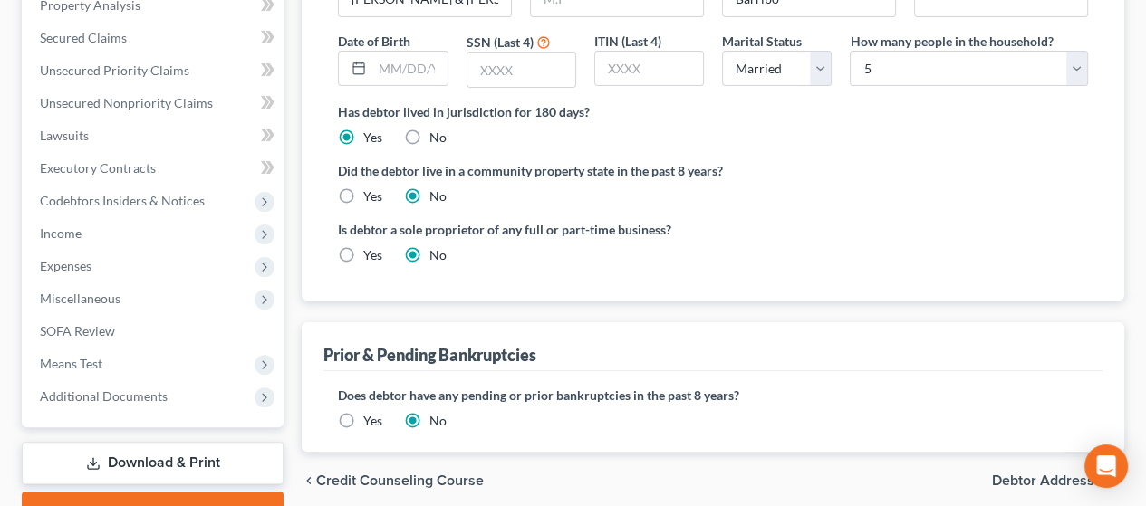
click at [1058, 474] on span "Debtor Addresses" at bounding box center [1051, 481] width 118 height 14
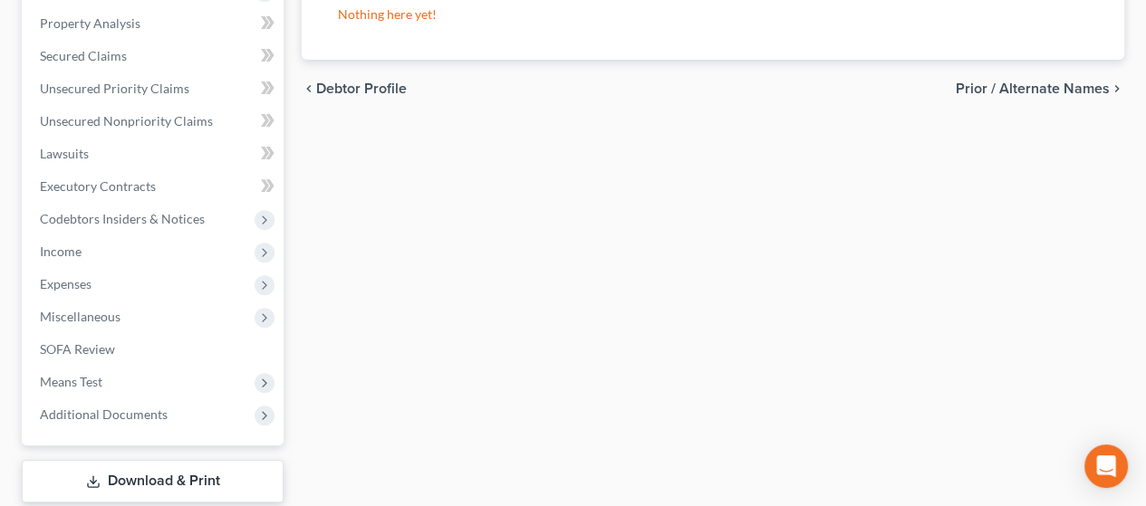
scroll to position [544, 0]
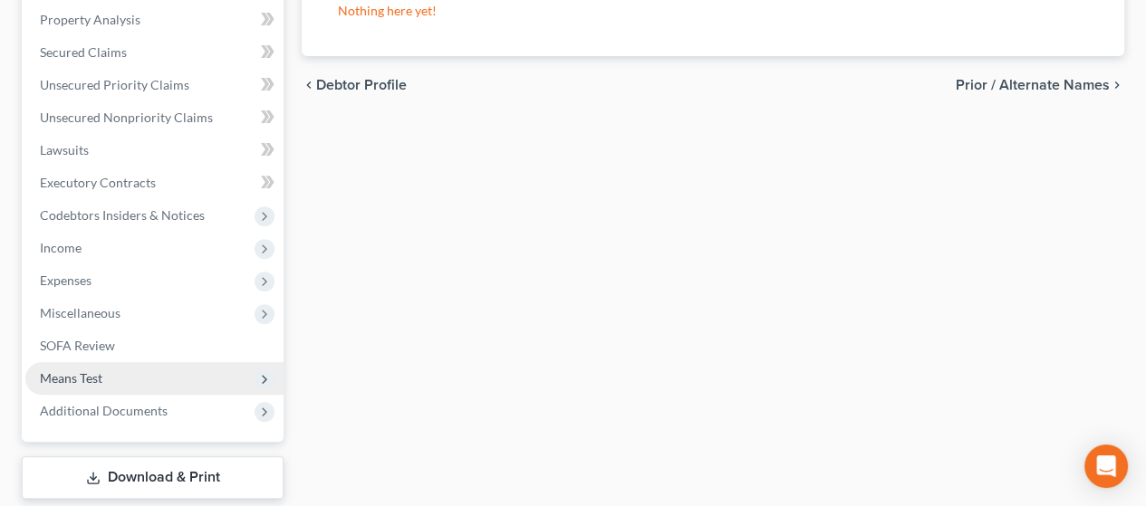
click at [154, 371] on span "Means Test" at bounding box center [154, 378] width 258 height 33
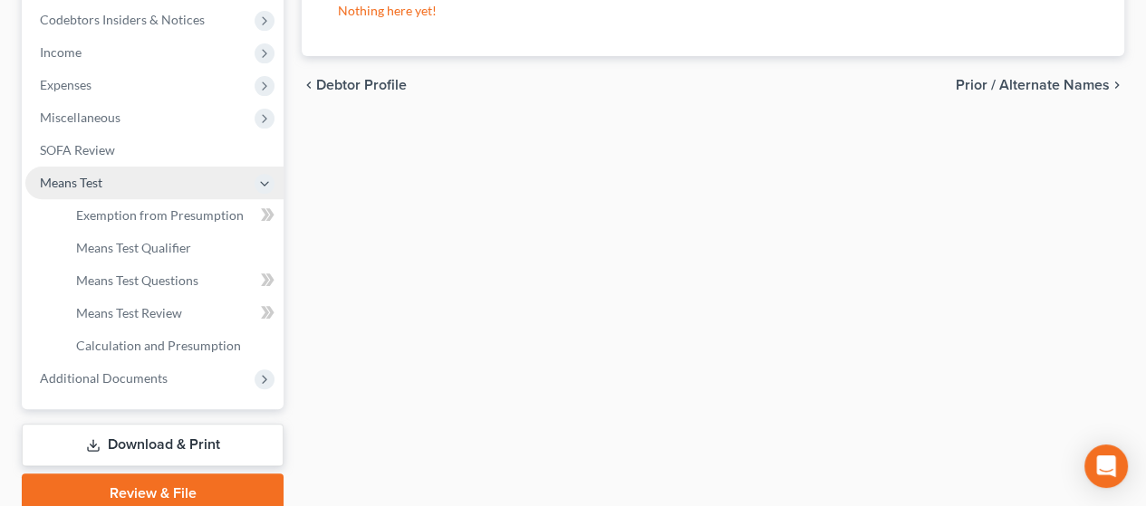
scroll to position [348, 0]
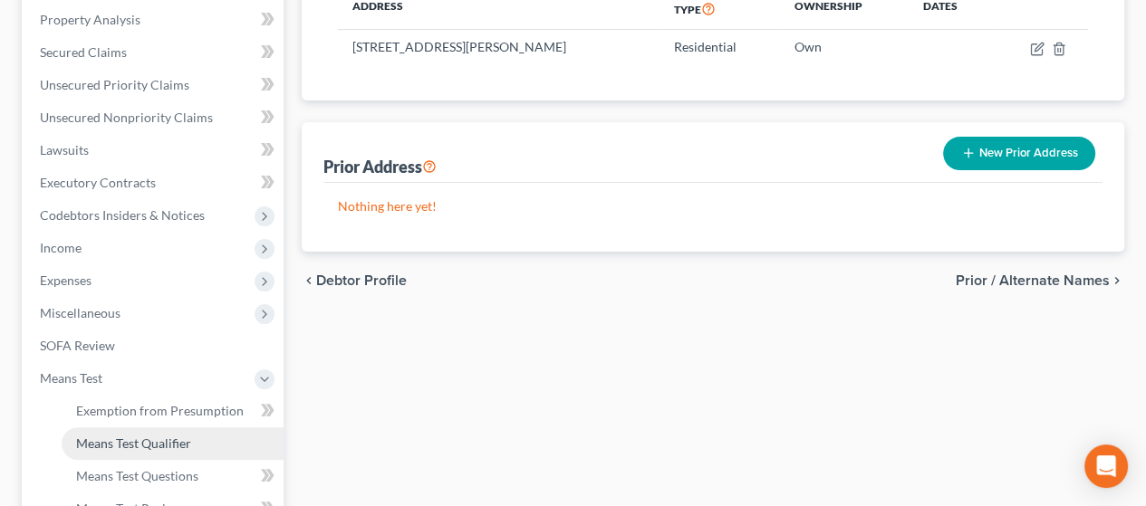
click at [185, 447] on span "Means Test Qualifier" at bounding box center [133, 443] width 115 height 15
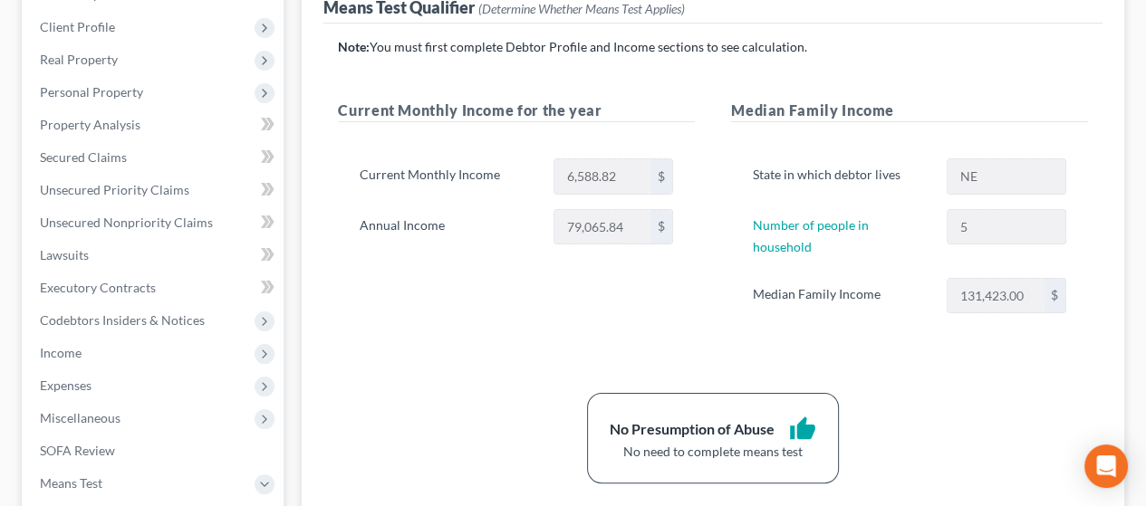
scroll to position [272, 0]
